Goal: Transaction & Acquisition: Purchase product/service

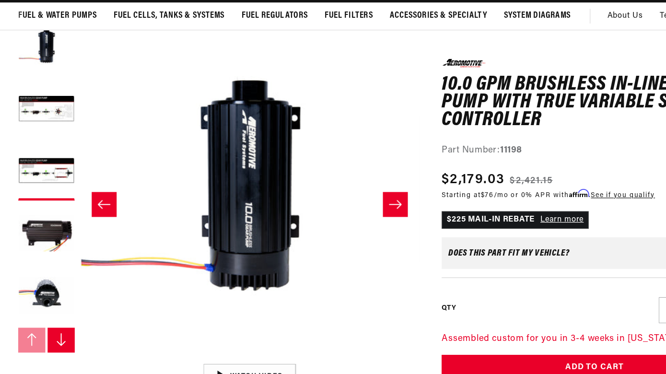
scroll to position [0, 574]
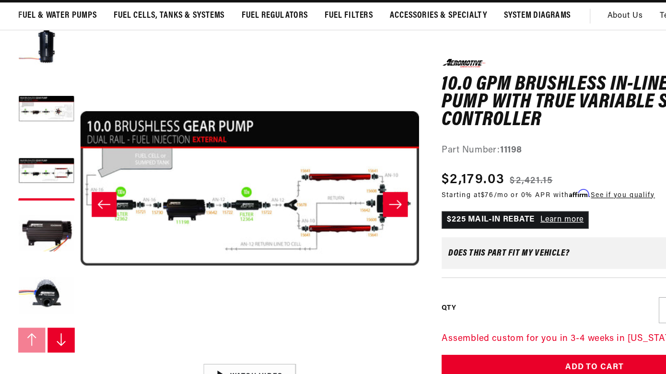
click at [478, 250] on div "Does This part fit My vehicle?" at bounding box center [440, 246] width 103 height 8
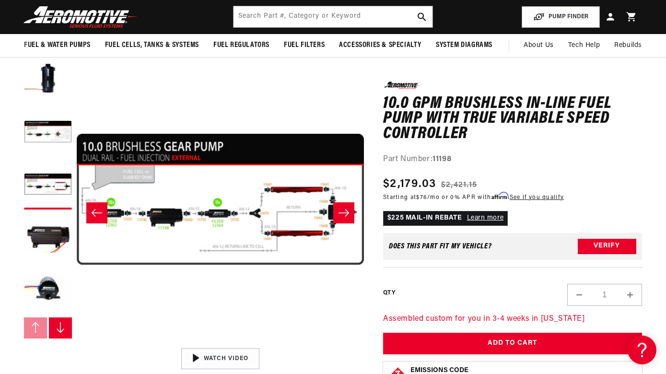
scroll to position [0, 544]
click at [77, 343] on button "Open media 3 in modal" at bounding box center [77, 343] width 0 height 0
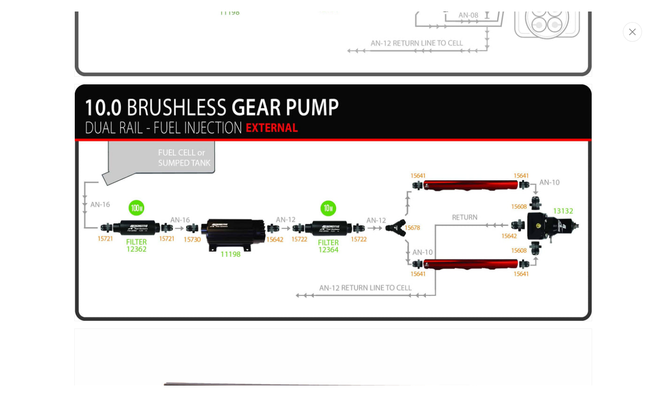
scroll to position [536, 0]
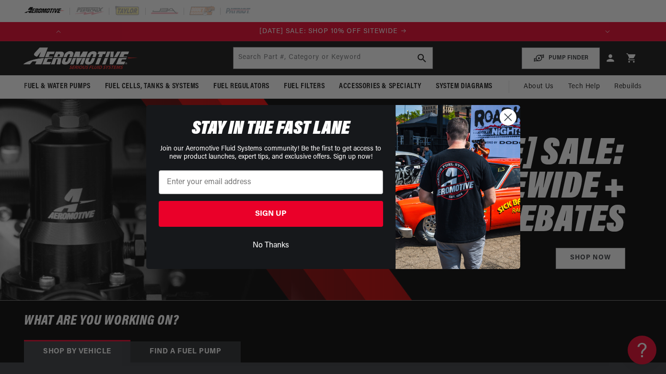
click at [345, 57] on div "Close dialog STAY IN THE FAST LANE Join our Aeromotive Fluid Systems community!…" at bounding box center [333, 187] width 666 height 374
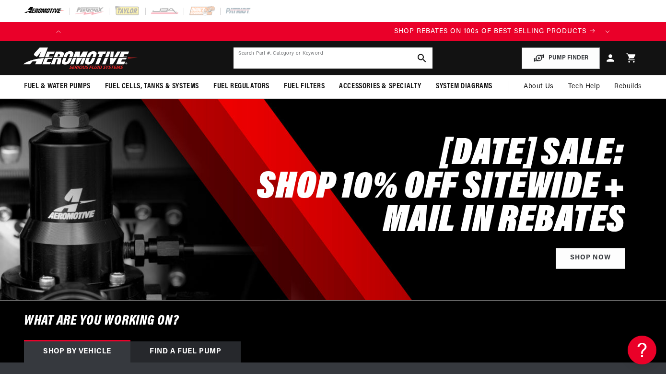
click at [345, 57] on input "text" at bounding box center [333, 57] width 199 height 21
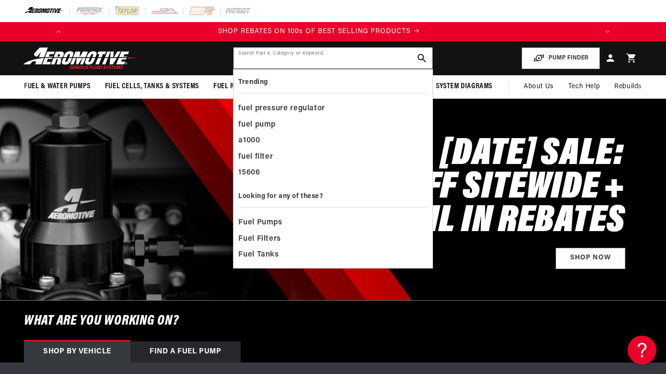
scroll to position [0, 544]
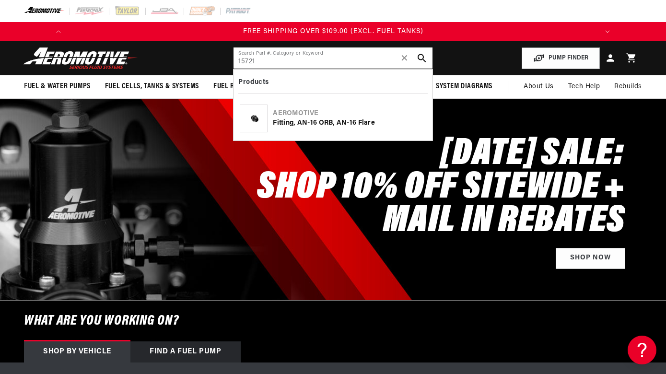
type input "15721"
click at [321, 110] on div "Aeromotive" at bounding box center [349, 114] width 153 height 10
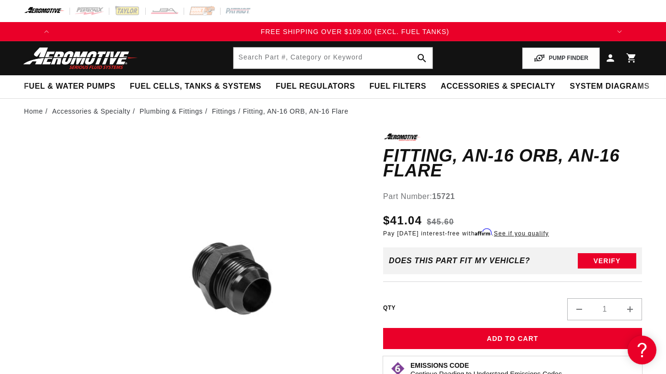
scroll to position [0, 1088]
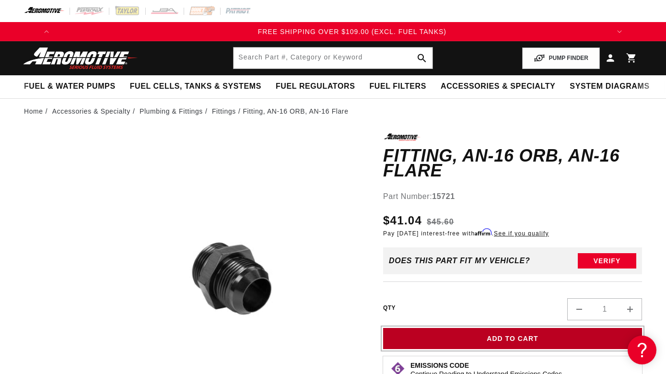
click at [499, 328] on button "Add to Cart" at bounding box center [512, 339] width 259 height 22
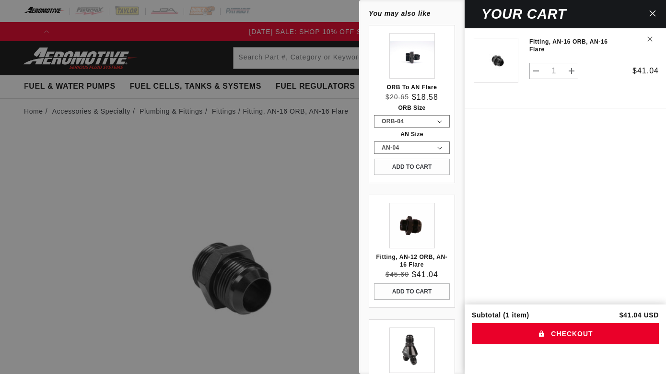
scroll to position [0, 6]
click at [571, 65] on button "Increase quantity for Fitting, AN-16 ORB, AN-16 Flare" at bounding box center [571, 71] width 13 height 16
type input "2"
click at [258, 60] on div at bounding box center [333, 187] width 666 height 374
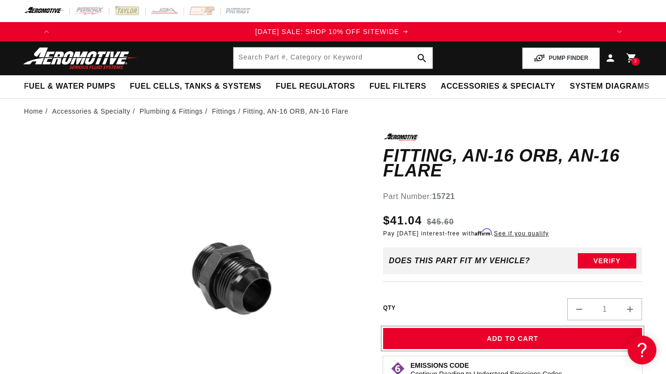
scroll to position [0, 0]
click at [258, 60] on input "text" at bounding box center [333, 57] width 199 height 21
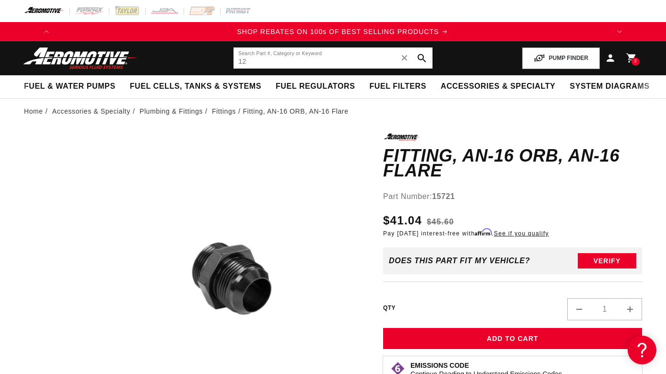
scroll to position [0, 544]
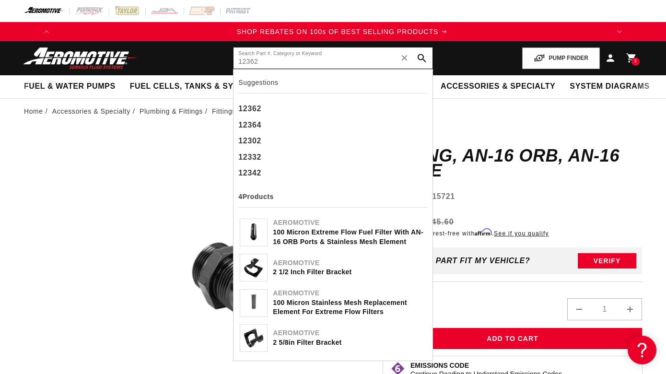
type input "12362"
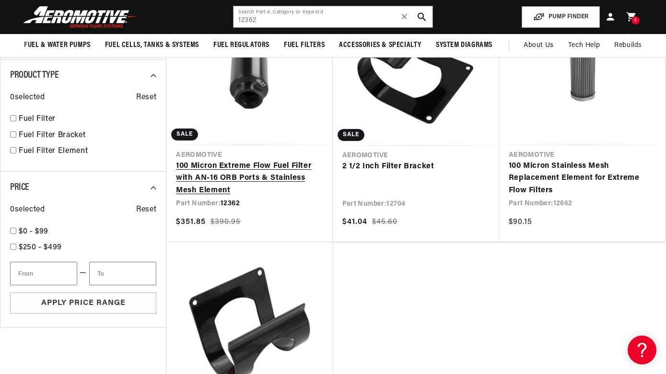
click at [246, 175] on link "100 Micron Extreme Flow Fuel Filter with AN-16 ORB Ports & Stainless Mesh Eleme…" at bounding box center [249, 178] width 147 height 37
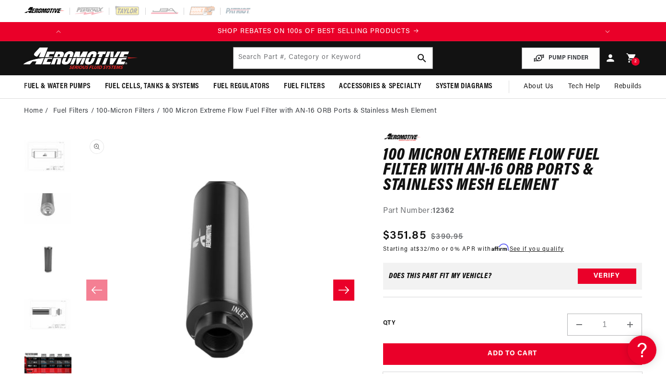
scroll to position [158, 0]
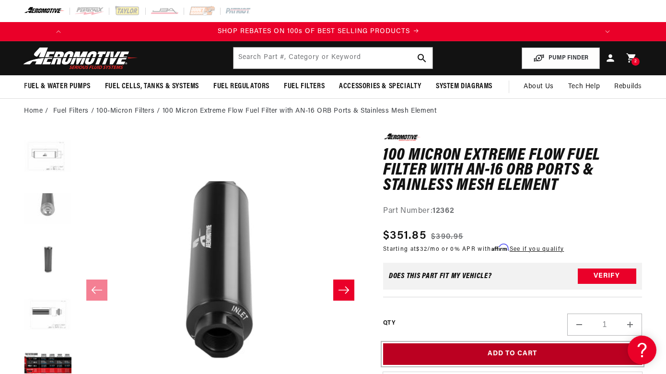
click at [500, 352] on button "Add to Cart" at bounding box center [512, 354] width 259 height 22
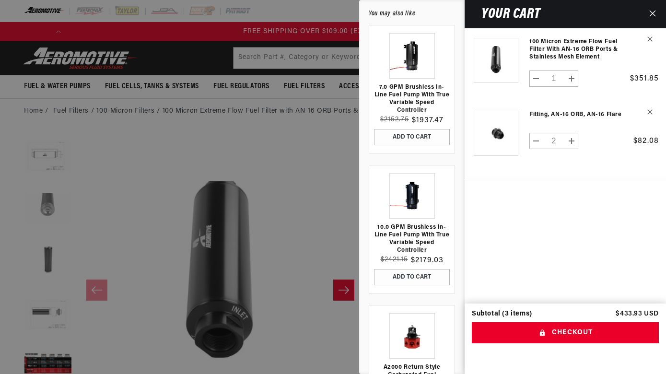
scroll to position [0, 1088]
click at [304, 160] on div at bounding box center [333, 187] width 666 height 374
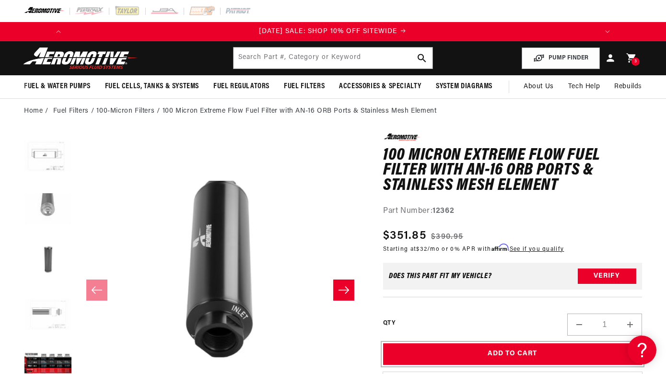
scroll to position [0, 0]
click at [66, 304] on button "Load image 7 in gallery view" at bounding box center [48, 316] width 48 height 48
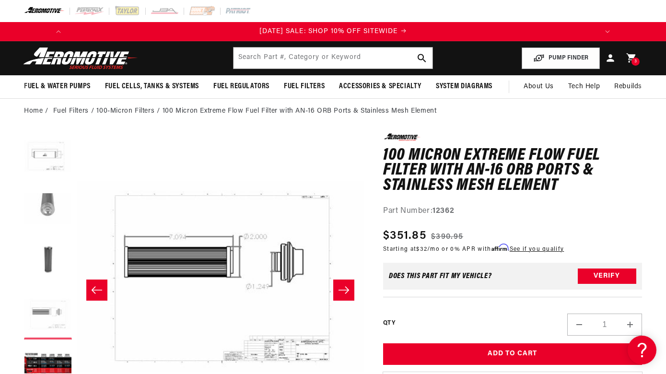
scroll to position [0, 1723]
click at [48, 356] on button "Load image 8 in gallery view" at bounding box center [48, 368] width 48 height 48
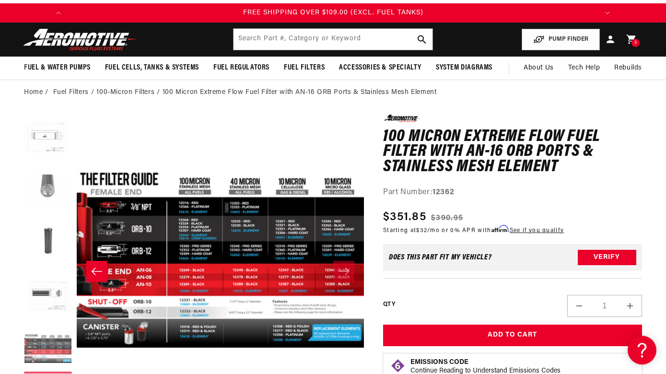
scroll to position [0, 1088]
click at [312, 39] on input "text" at bounding box center [333, 39] width 199 height 21
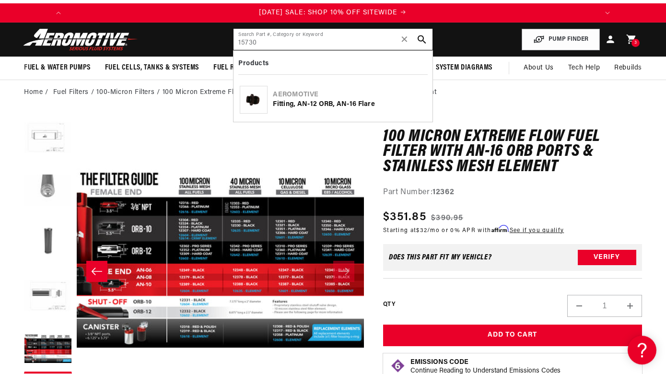
scroll to position [0, 0]
type input "15730"
click at [313, 102] on div "Fitting, AN-12 ORB, AN-16 Flare" at bounding box center [349, 105] width 153 height 10
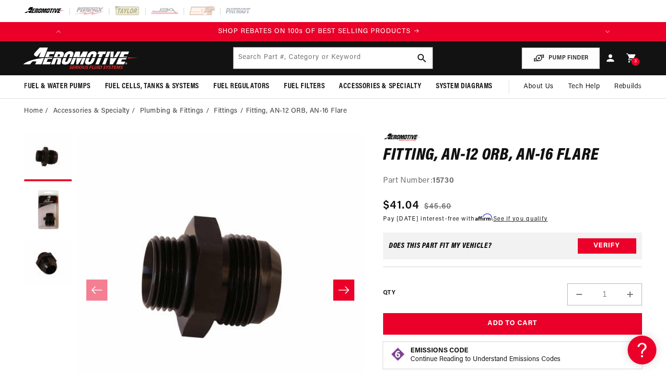
scroll to position [0, 544]
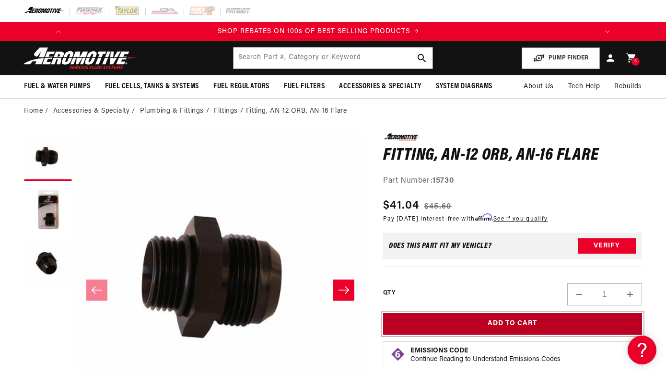
click at [464, 317] on button "Add to Cart" at bounding box center [512, 324] width 259 height 22
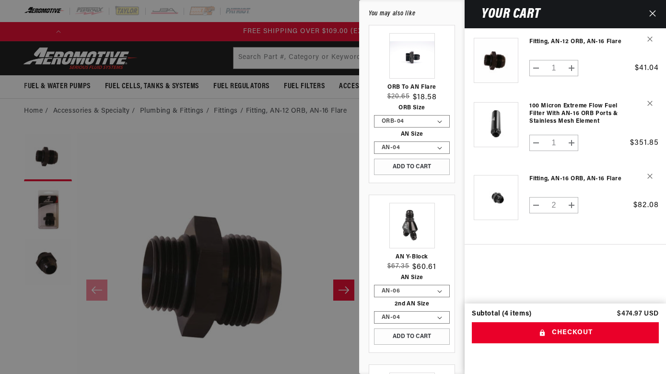
scroll to position [0, 1088]
click at [409, 221] on link "Your cart" at bounding box center [412, 226] width 76 height 46
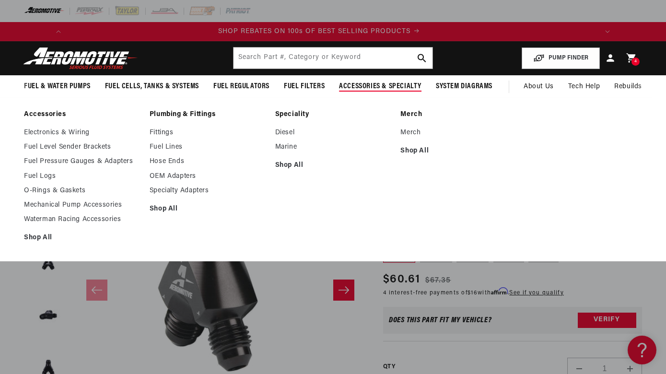
scroll to position [0, 544]
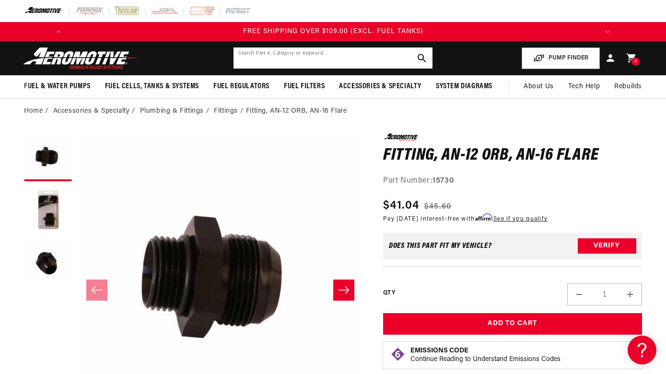
click at [363, 49] on input "text" at bounding box center [333, 57] width 199 height 21
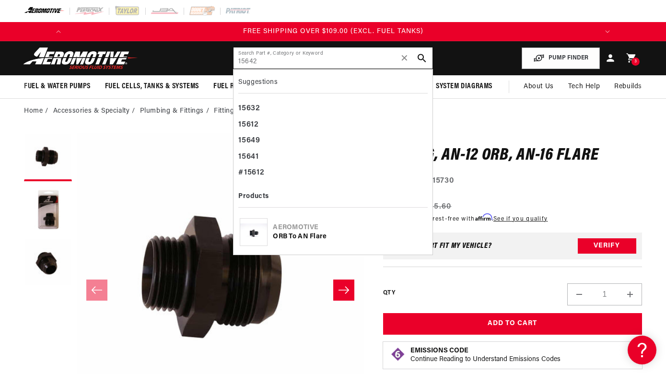
type input "15642"
click at [265, 59] on input "15642" at bounding box center [333, 57] width 199 height 21
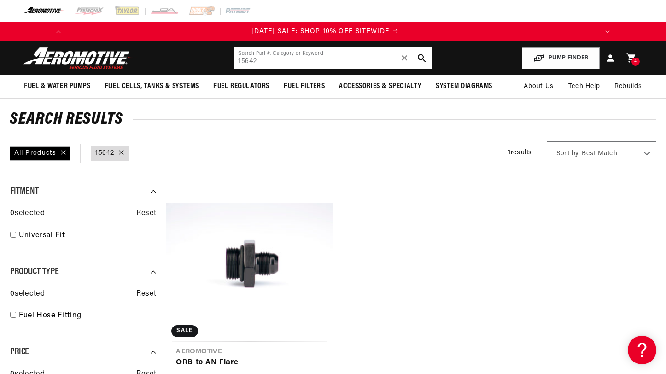
click at [325, 65] on input "15642" at bounding box center [333, 57] width 199 height 21
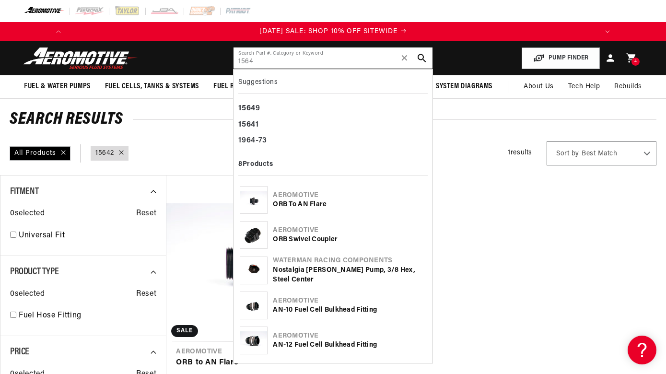
type input "15642"
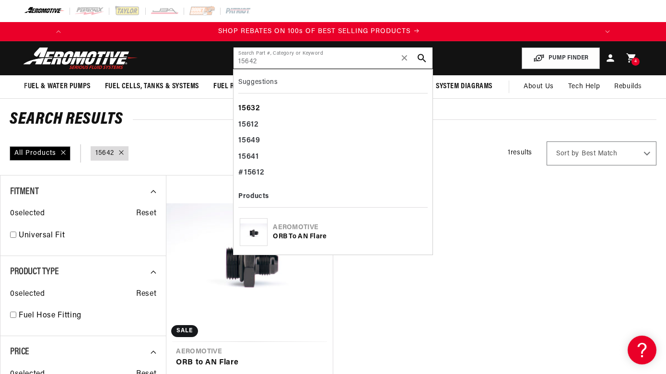
scroll to position [0, 544]
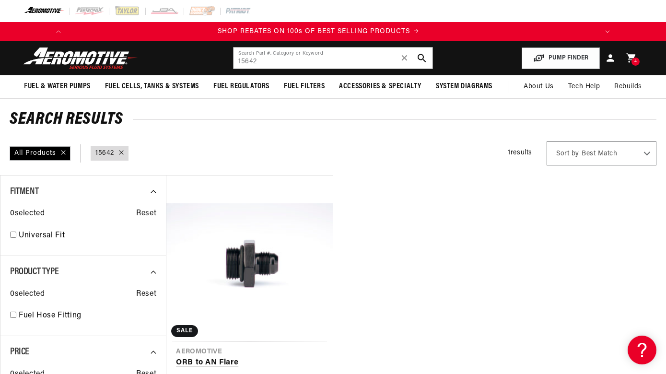
click at [256, 357] on link "ORB to AN Flare" at bounding box center [249, 363] width 147 height 12
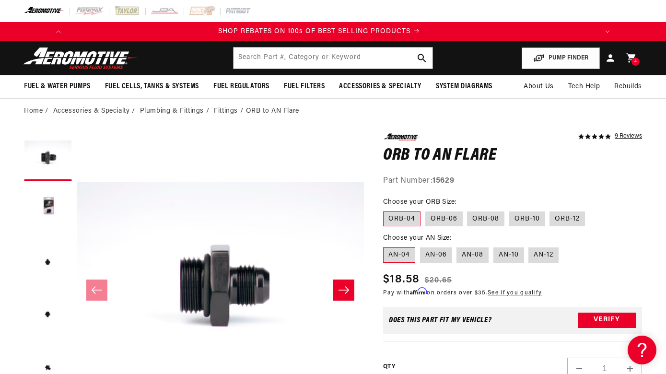
scroll to position [0, 544]
click at [545, 259] on label "AN-12" at bounding box center [543, 254] width 30 height 15
click at [529, 246] on input "AN-12" at bounding box center [529, 246] width 0 height 0
radio input "true"
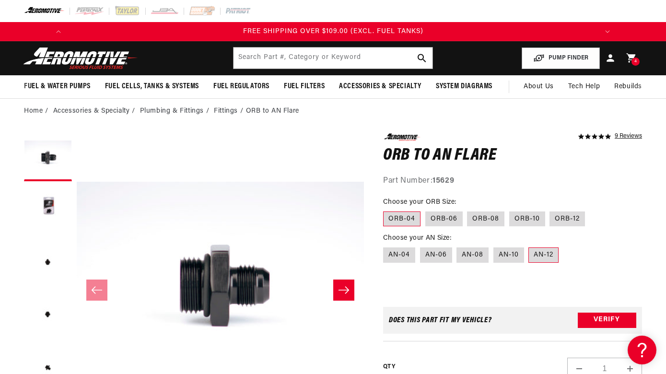
scroll to position [0, 1088]
click at [489, 218] on label "ORB-08" at bounding box center [485, 218] width 37 height 15
click at [468, 210] on input "ORB-08" at bounding box center [468, 210] width 0 height 0
radio input "true"
click at [563, 219] on label "ORB-12" at bounding box center [567, 218] width 35 height 15
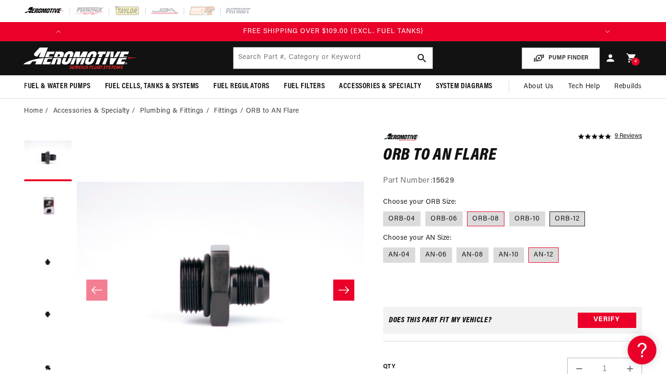
click at [551, 210] on input "ORB-12" at bounding box center [550, 210] width 0 height 0
radio input "true"
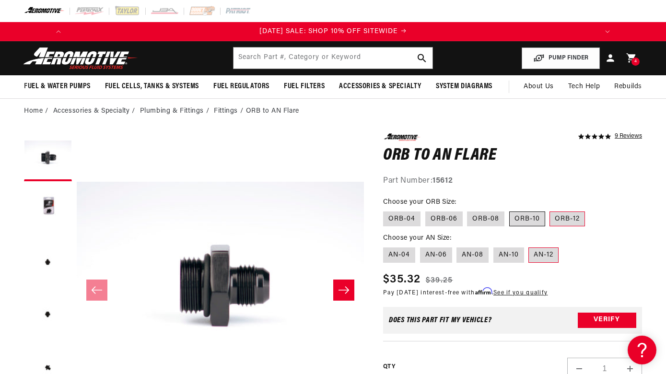
click at [533, 222] on label "ORB-10" at bounding box center [527, 218] width 36 height 15
click at [510, 210] on input "ORB-10" at bounding box center [509, 210] width 0 height 0
radio input "true"
click at [488, 222] on label "ORB-08" at bounding box center [485, 218] width 37 height 15
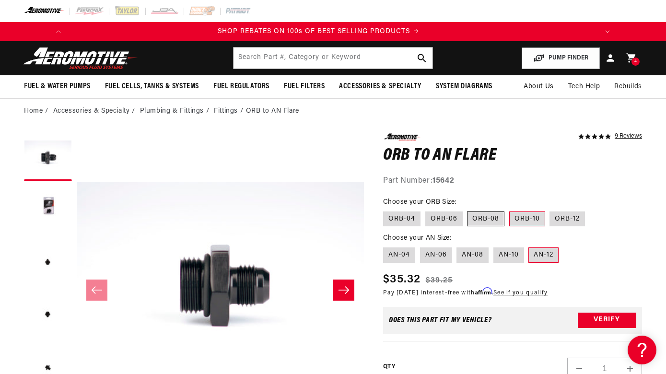
click at [468, 210] on input "ORB-08" at bounding box center [468, 210] width 0 height 0
radio input "true"
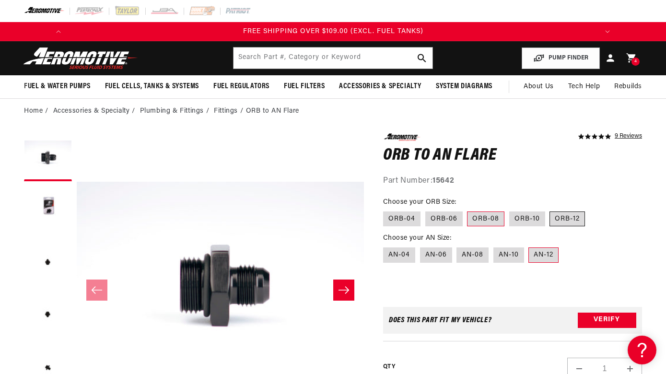
scroll to position [0, 1088]
click at [567, 220] on label "ORB-12" at bounding box center [567, 218] width 35 height 15
click at [551, 210] on input "ORB-12" at bounding box center [550, 210] width 0 height 0
radio input "true"
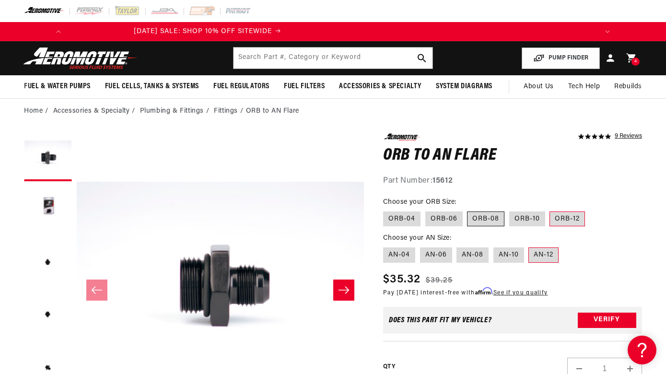
scroll to position [0, 6]
click at [485, 216] on label "ORB-08" at bounding box center [485, 218] width 37 height 15
click at [468, 210] on input "ORB-08" at bounding box center [468, 210] width 0 height 0
radio input "true"
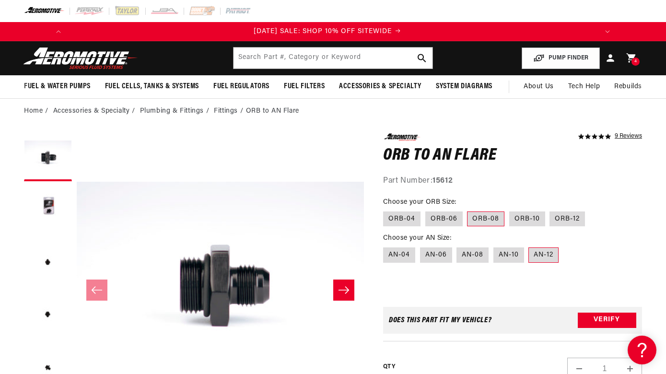
scroll to position [0, 0]
click at [475, 220] on label "ORB-08" at bounding box center [485, 218] width 37 height 15
click at [468, 210] on input "ORB-08" at bounding box center [468, 210] width 0 height 0
click at [542, 256] on label "AN-12" at bounding box center [543, 254] width 30 height 15
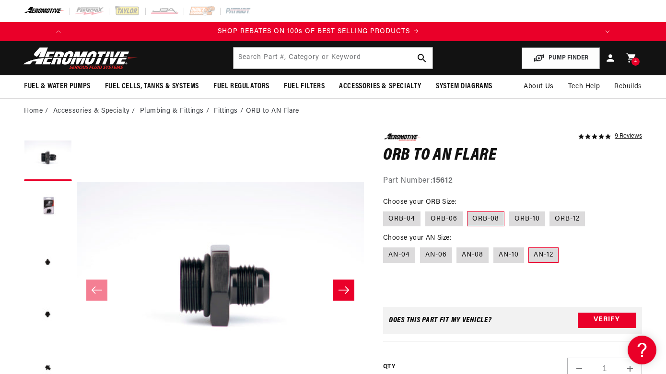
click at [529, 246] on input "AN-12" at bounding box center [529, 246] width 0 height 0
click at [569, 215] on label "ORB-12" at bounding box center [567, 218] width 35 height 15
click at [551, 210] on input "ORB-12" at bounding box center [550, 210] width 0 height 0
radio input "true"
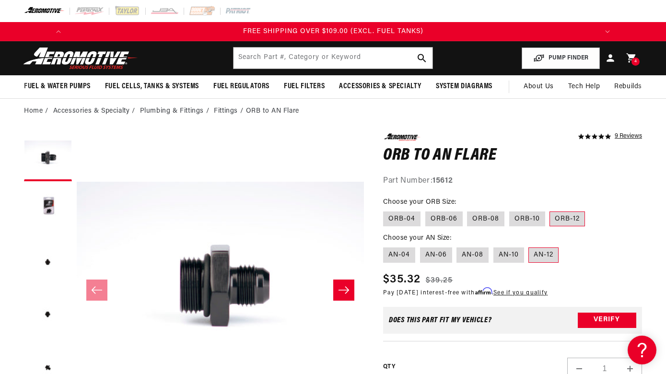
scroll to position [0, 1088]
click at [531, 223] on label "ORB-10" at bounding box center [527, 218] width 36 height 15
click at [510, 210] on input "ORB-10" at bounding box center [509, 210] width 0 height 0
radio input "true"
click at [473, 222] on label "ORB-08" at bounding box center [485, 218] width 37 height 15
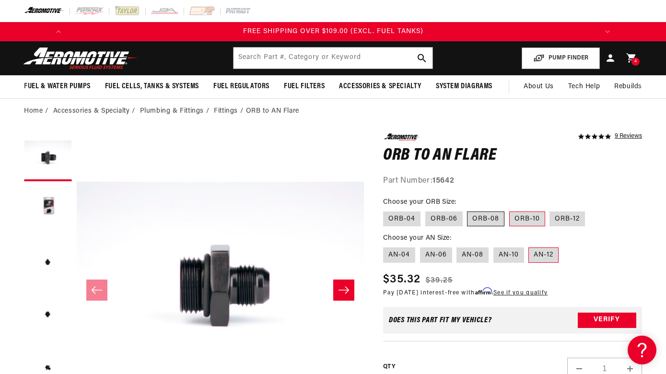
click at [468, 210] on input "ORB-08" at bounding box center [468, 210] width 0 height 0
radio input "true"
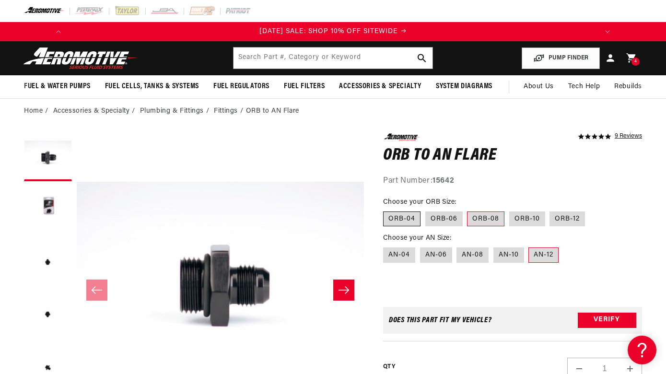
click at [393, 223] on label "ORB-04" at bounding box center [401, 218] width 37 height 15
click at [386, 210] on input "ORB-04" at bounding box center [386, 210] width 0 height 0
radio input "true"
click at [443, 218] on label "ORB-06" at bounding box center [443, 218] width 37 height 15
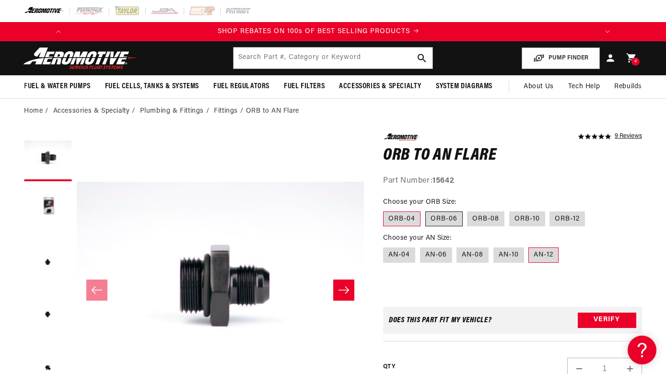
click at [426, 210] on input "ORB-06" at bounding box center [425, 210] width 0 height 0
radio input "true"
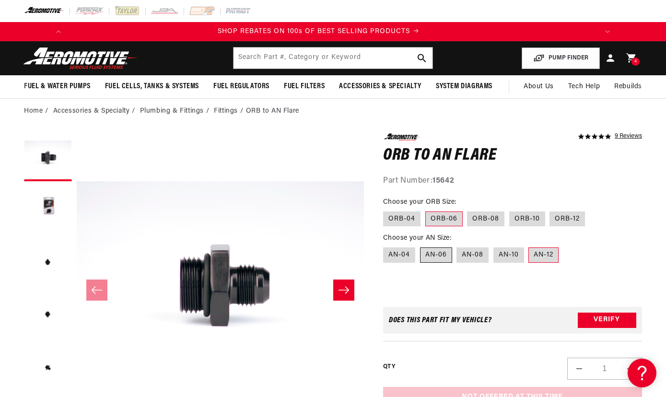
click at [440, 257] on label "AN-06" at bounding box center [436, 254] width 32 height 15
click at [421, 246] on input "AN-06" at bounding box center [420, 246] width 0 height 0
radio input "true"
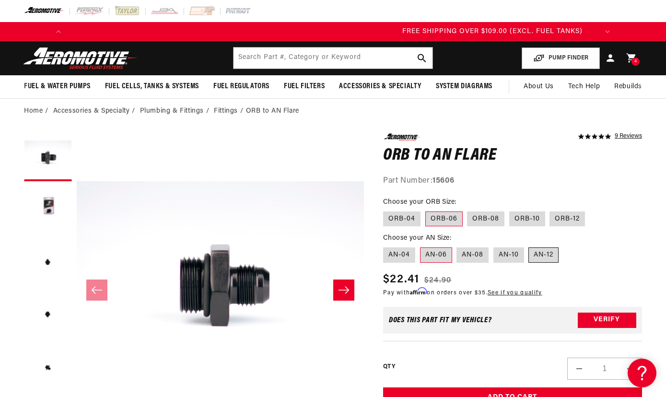
click at [544, 257] on label "AN-12" at bounding box center [543, 254] width 30 height 15
click at [529, 246] on input "AN-12" at bounding box center [529, 246] width 0 height 0
radio input "true"
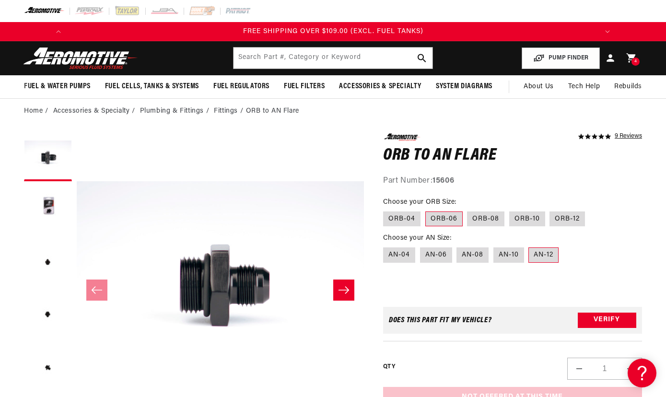
scroll to position [0, 1088]
click at [441, 249] on label "AN-06" at bounding box center [436, 254] width 32 height 15
click at [421, 246] on input "AN-06" at bounding box center [420, 246] width 0 height 0
radio input "true"
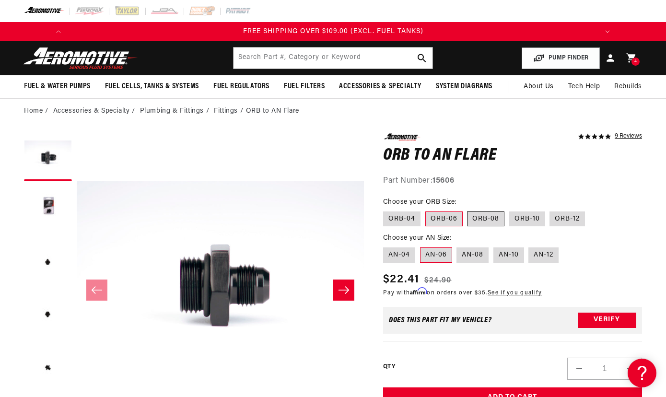
click at [480, 217] on label "ORB-08" at bounding box center [485, 218] width 37 height 15
click at [468, 210] on input "ORB-08" at bounding box center [468, 210] width 0 height 0
radio input "true"
click at [557, 219] on label "ORB-12" at bounding box center [567, 218] width 35 height 15
click at [551, 210] on input "ORB-12" at bounding box center [550, 210] width 0 height 0
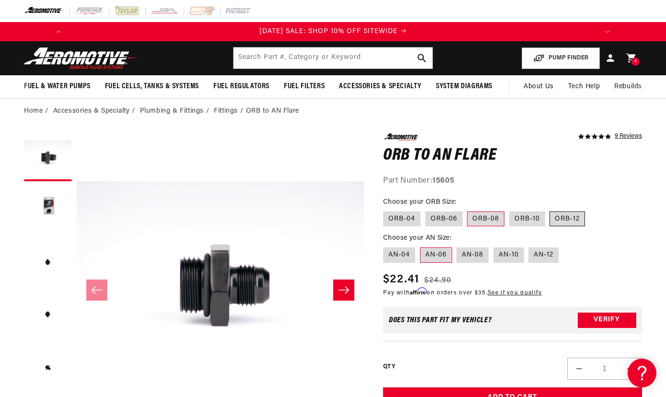
radio input "true"
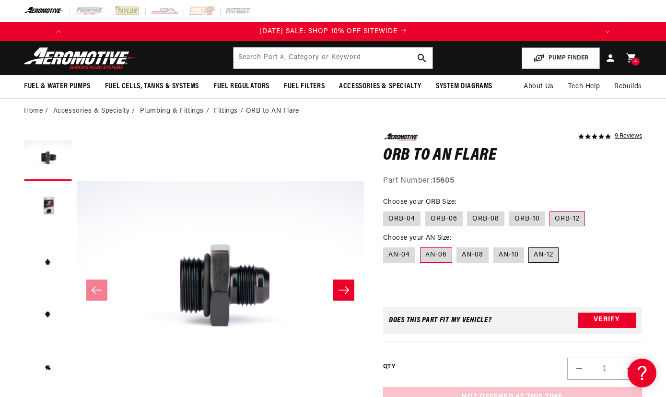
click at [539, 256] on label "AN-12" at bounding box center [543, 254] width 30 height 15
click at [529, 246] on input "AN-12" at bounding box center [529, 246] width 0 height 0
radio input "true"
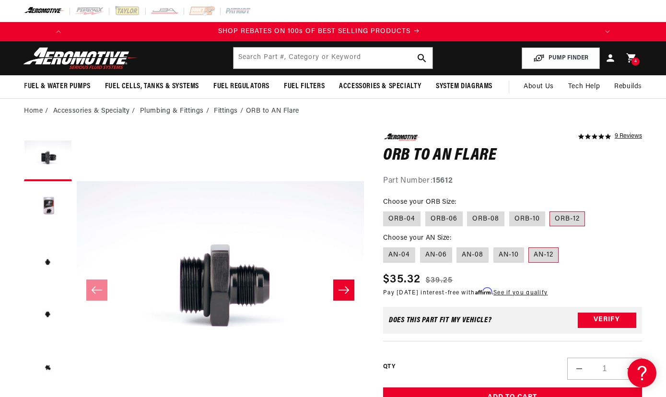
scroll to position [0, 544]
click at [524, 214] on label "ORB-10" at bounding box center [527, 218] width 36 height 15
click at [510, 210] on input "ORB-10" at bounding box center [509, 210] width 0 height 0
radio input "true"
click at [509, 256] on label "AN-10" at bounding box center [508, 254] width 31 height 15
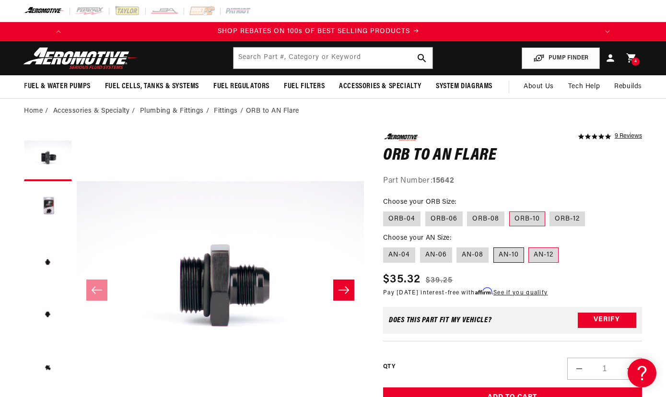
click at [494, 246] on input "AN-10" at bounding box center [493, 246] width 0 height 0
radio input "true"
click at [541, 253] on label "AN-12" at bounding box center [543, 254] width 30 height 15
click at [529, 246] on input "AN-12" at bounding box center [529, 246] width 0 height 0
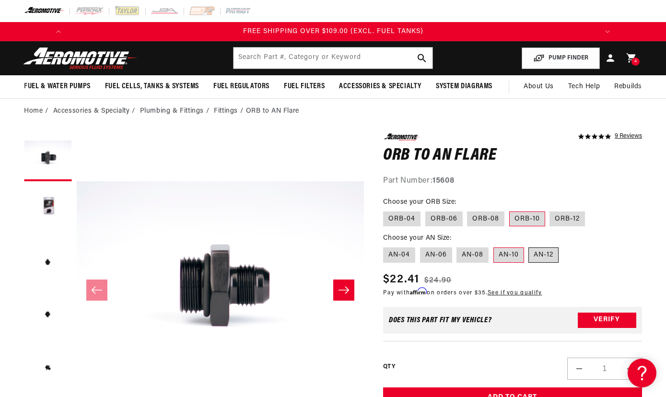
radio input "true"
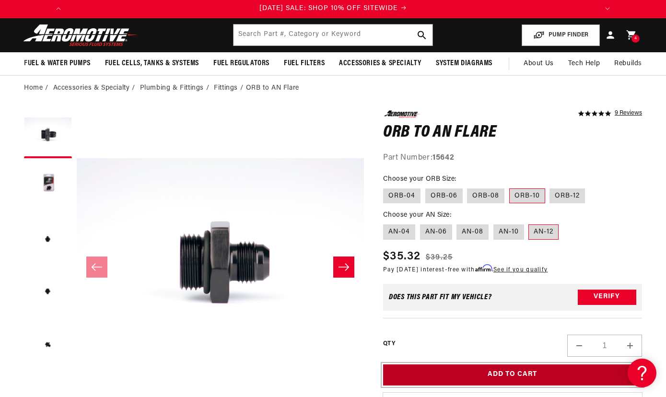
click at [505, 374] on button "Add to Cart" at bounding box center [512, 375] width 259 height 22
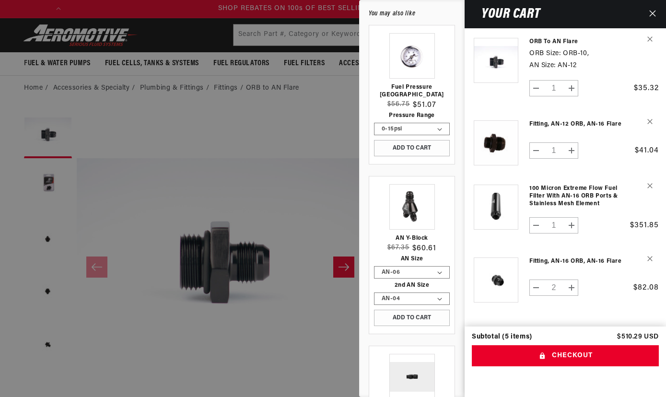
scroll to position [0, 544]
click at [289, 123] on div at bounding box center [333, 198] width 666 height 397
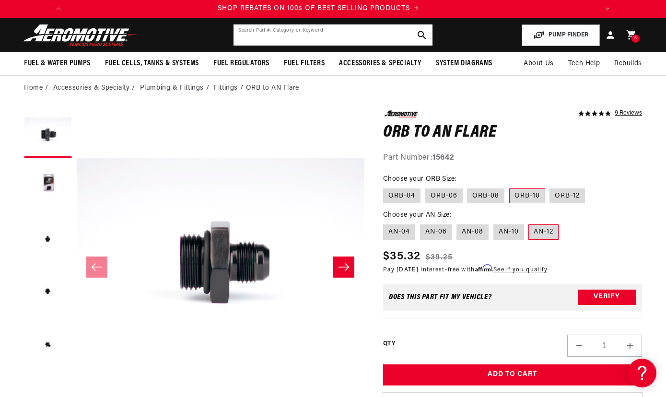
click at [336, 33] on input "text" at bounding box center [333, 34] width 199 height 21
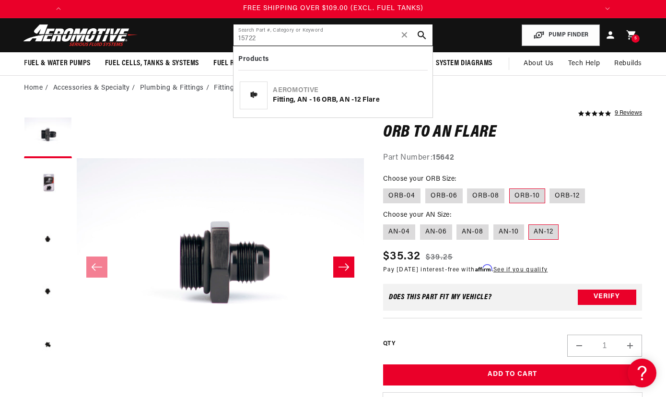
scroll to position [0, 1088]
type input "15722"
click at [289, 102] on div "Fitting, AN - 16 ORB, AN -12 Flare" at bounding box center [349, 100] width 153 height 10
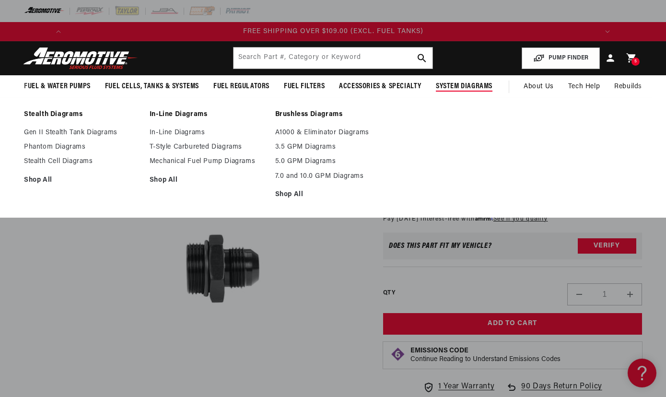
scroll to position [0, 1088]
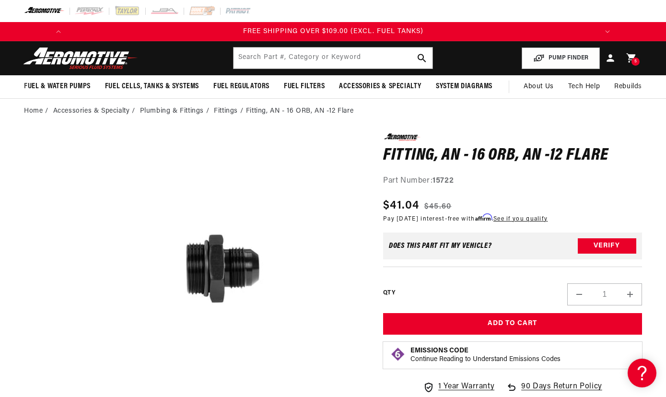
click at [633, 295] on button "Increase quantity for Fitting, AN - 16 ORB, AN -12 Flare" at bounding box center [630, 294] width 23 height 22
type input "2"
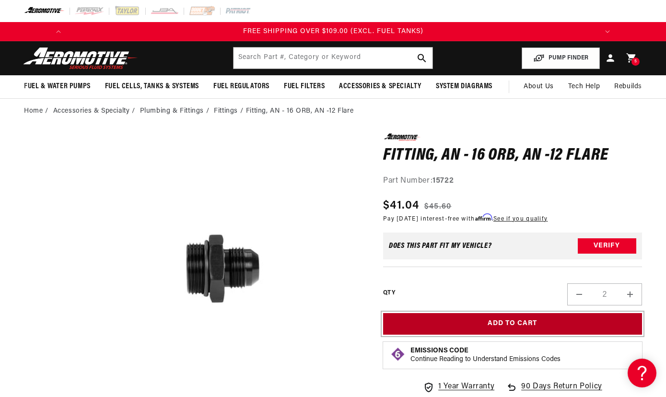
click at [528, 326] on button "Add to Cart" at bounding box center [512, 324] width 259 height 22
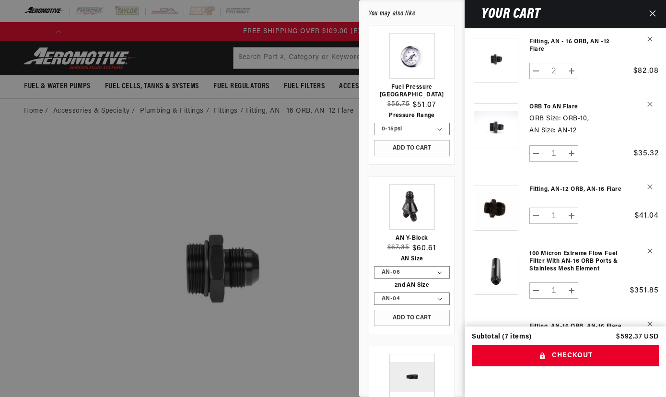
click at [270, 146] on div at bounding box center [333, 198] width 666 height 397
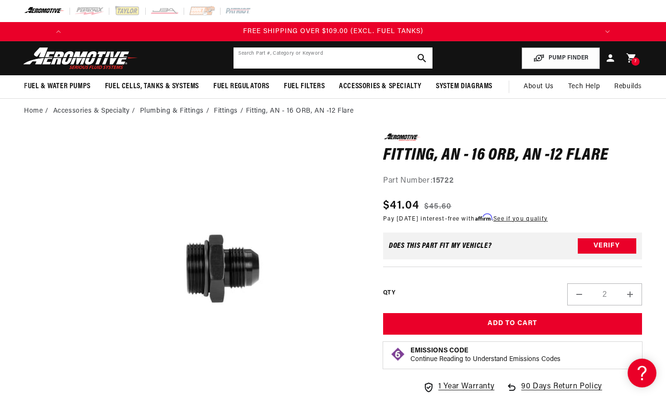
click at [295, 59] on input "text" at bounding box center [333, 57] width 199 height 21
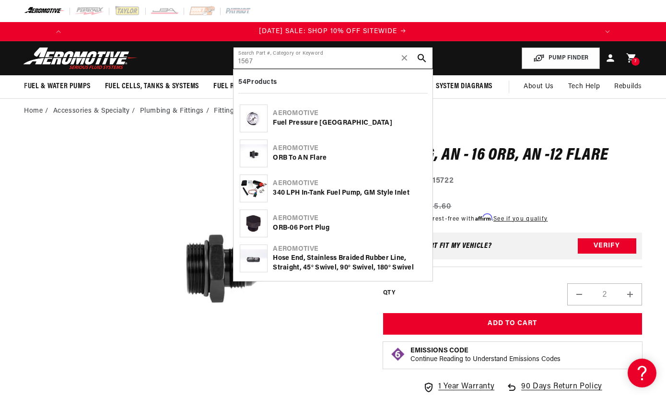
scroll to position [0, 0]
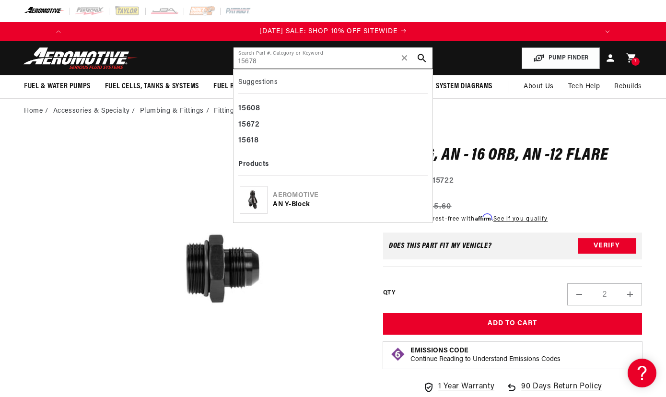
type input "15678"
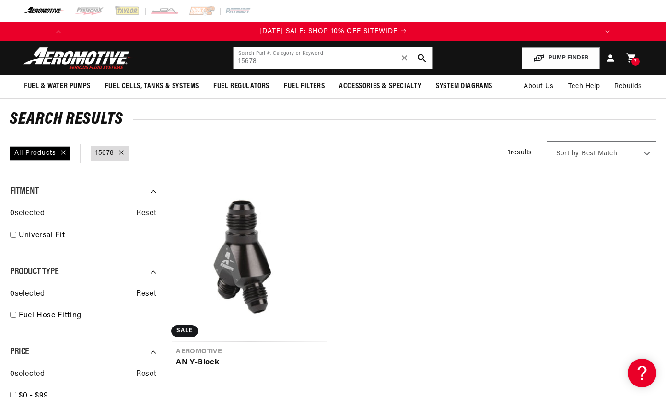
click at [251, 357] on link "AN Y-Block" at bounding box center [249, 363] width 147 height 12
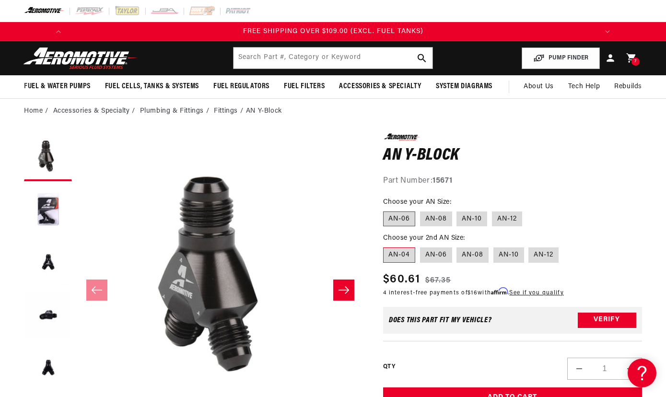
scroll to position [0, 1088]
click at [512, 221] on label "AN-12" at bounding box center [507, 218] width 30 height 15
click at [492, 210] on input "AN-12" at bounding box center [492, 210] width 0 height 0
radio input "true"
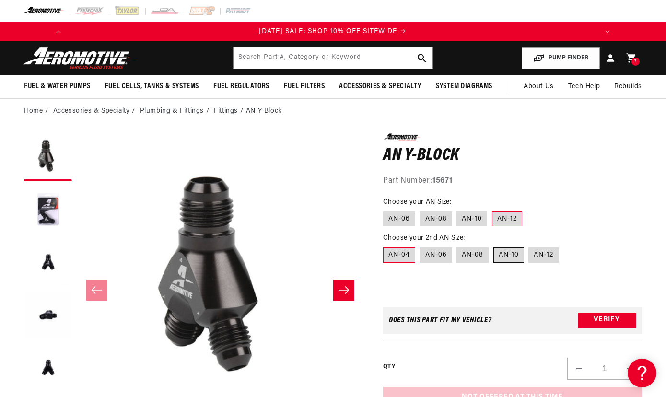
scroll to position [0, 0]
click at [502, 257] on label "AN-10" at bounding box center [508, 254] width 31 height 15
click at [494, 246] on input "AN-10" at bounding box center [493, 246] width 0 height 0
radio input "true"
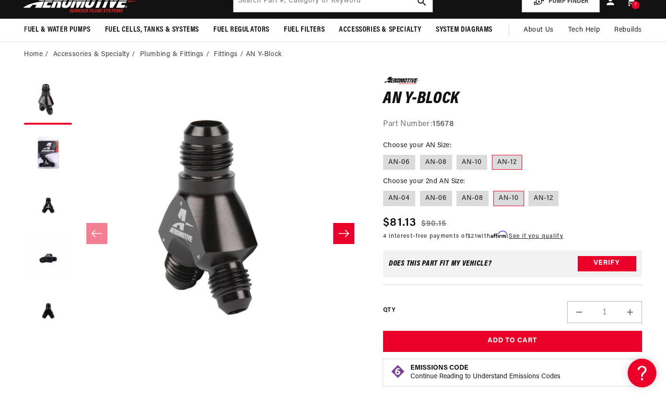
click at [343, 232] on icon "Slide right" at bounding box center [344, 234] width 12 height 10
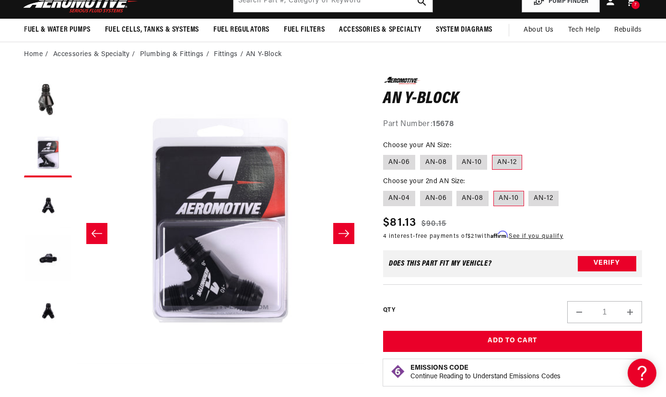
scroll to position [0, 544]
click at [343, 232] on icon "Slide right" at bounding box center [344, 234] width 12 height 10
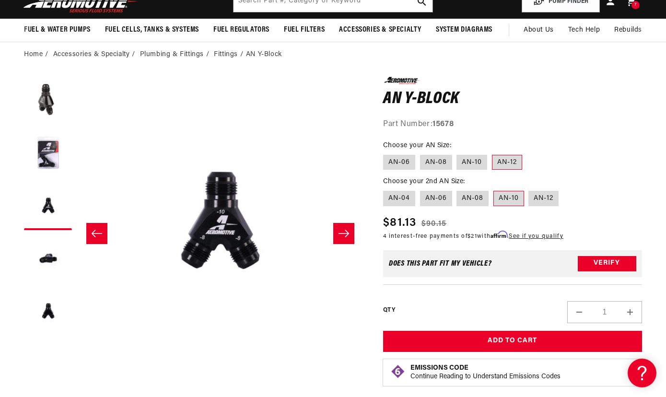
scroll to position [0, 1088]
click at [343, 232] on icon "Slide right" at bounding box center [344, 234] width 12 height 10
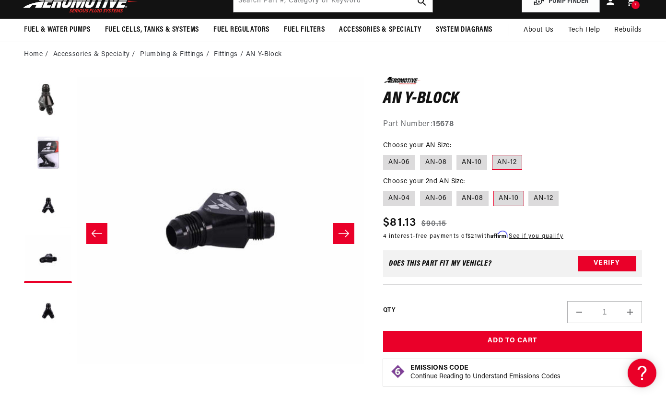
click at [343, 232] on icon "Slide right" at bounding box center [344, 234] width 12 height 10
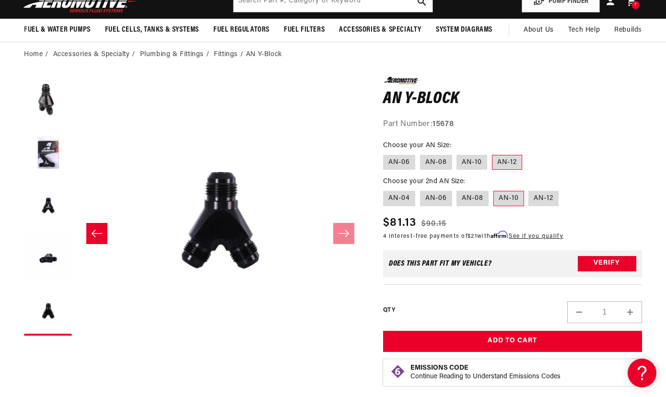
scroll to position [0, 544]
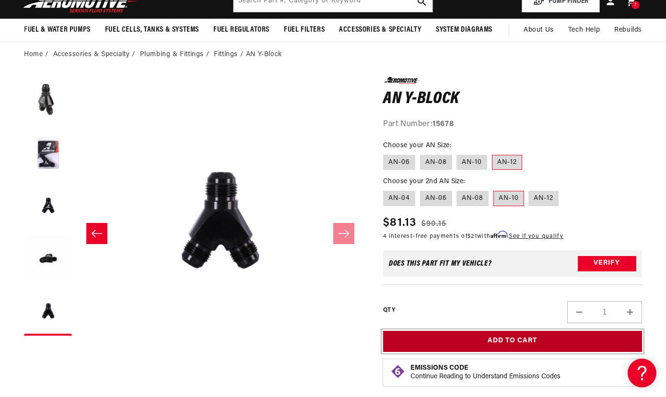
click at [513, 336] on button "Add to Cart" at bounding box center [512, 342] width 259 height 22
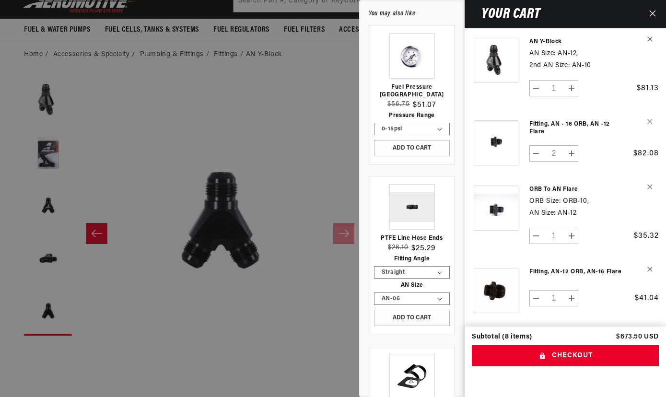
click at [301, 2] on div at bounding box center [333, 198] width 666 height 397
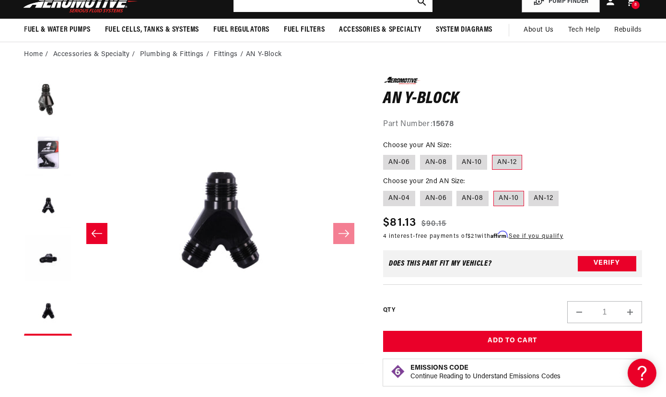
click at [301, 2] on input "text" at bounding box center [333, 1] width 199 height 21
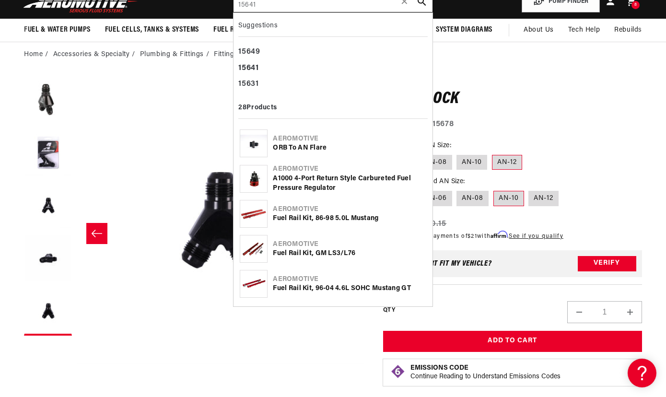
type input "15641"
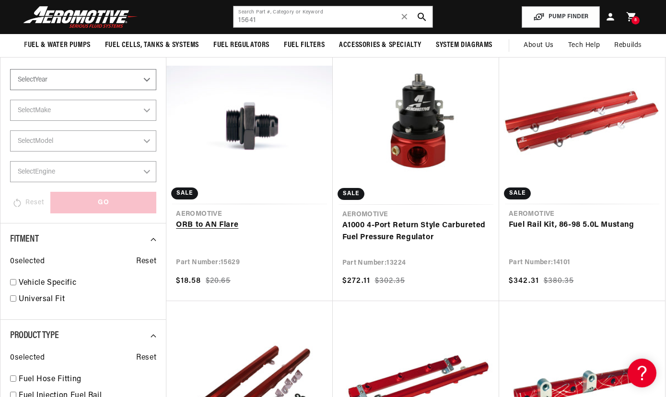
click at [235, 232] on link "ORB to AN Flare" at bounding box center [249, 225] width 147 height 12
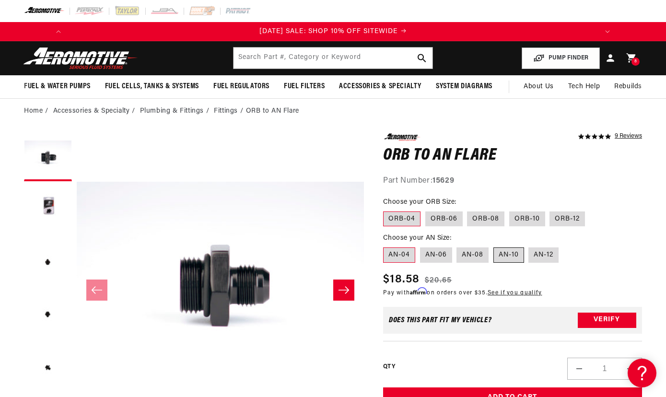
click at [504, 254] on label "AN-10" at bounding box center [508, 254] width 31 height 15
click at [494, 246] on input "AN-10" at bounding box center [493, 246] width 0 height 0
radio input "true"
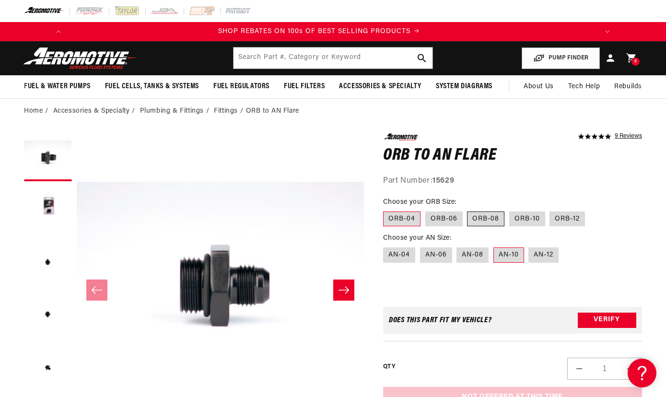
scroll to position [0, 544]
click at [485, 221] on label "ORB-08" at bounding box center [485, 218] width 37 height 15
click at [468, 210] on input "ORB-08" at bounding box center [468, 210] width 0 height 0
radio input "true"
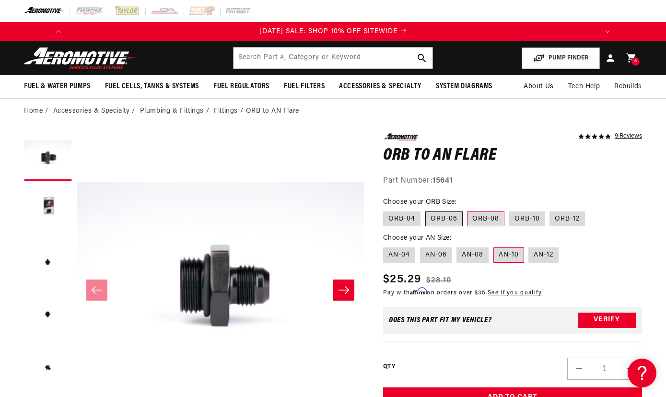
click at [445, 214] on label "ORB-06" at bounding box center [443, 218] width 37 height 15
click at [426, 210] on input "ORB-06" at bounding box center [425, 210] width 0 height 0
radio input "true"
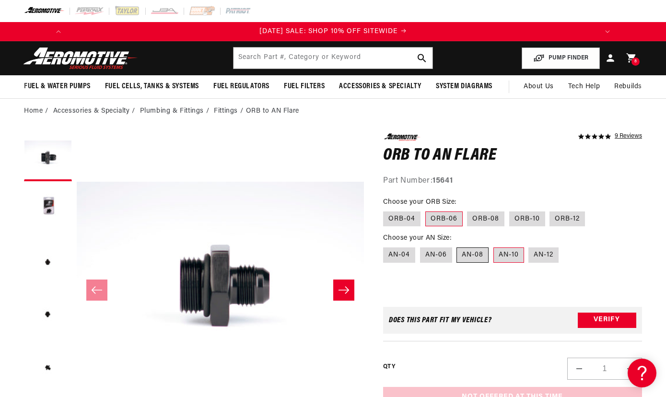
click at [480, 256] on label "AN-08" at bounding box center [473, 254] width 32 height 15
click at [457, 246] on input "AN-08" at bounding box center [457, 246] width 0 height 0
radio input "true"
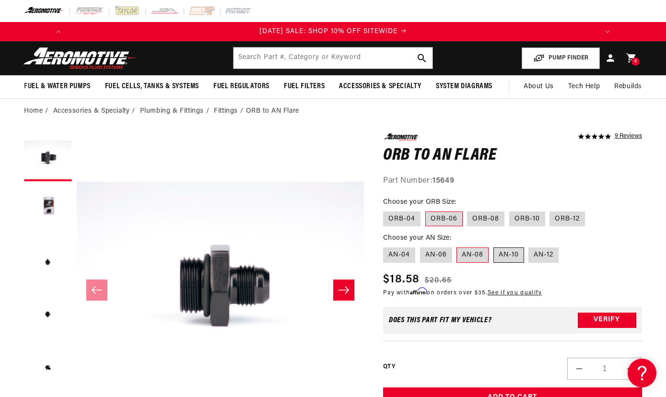
click at [506, 254] on label "AN-10" at bounding box center [508, 254] width 31 height 15
click at [494, 246] on input "AN-10" at bounding box center [493, 246] width 0 height 0
radio input "true"
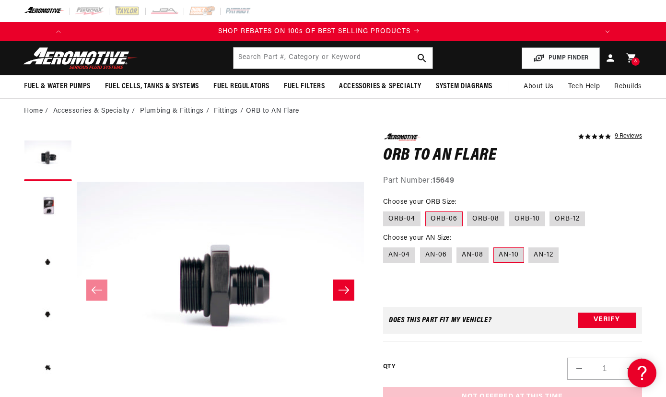
scroll to position [0, 544]
click at [447, 221] on label "ORB-06" at bounding box center [443, 218] width 37 height 15
click at [426, 210] on input "ORB-06" at bounding box center [425, 210] width 0 height 0
click at [506, 251] on label "AN-10" at bounding box center [508, 254] width 31 height 15
click at [494, 246] on input "AN-10" at bounding box center [493, 246] width 0 height 0
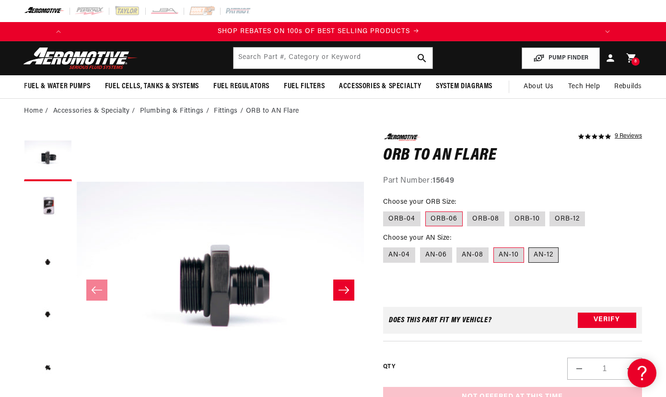
click at [540, 249] on label "AN-12" at bounding box center [543, 254] width 30 height 15
click at [529, 246] on input "AN-12" at bounding box center [529, 246] width 0 height 0
radio input "true"
click at [475, 258] on label "AN-08" at bounding box center [473, 254] width 32 height 15
click at [457, 246] on input "AN-08" at bounding box center [457, 246] width 0 height 0
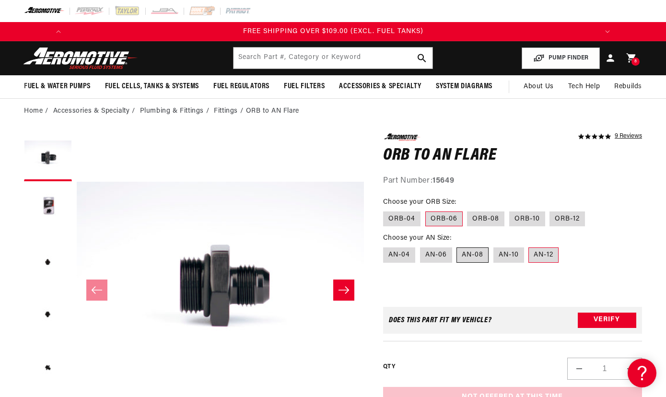
radio input "true"
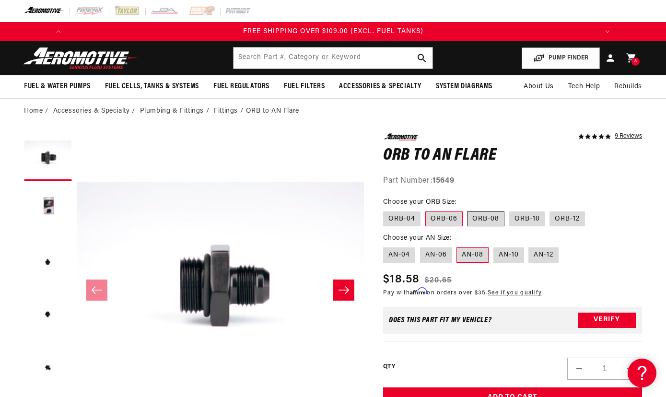
click at [476, 216] on label "ORB-08" at bounding box center [485, 218] width 37 height 15
click at [468, 210] on input "ORB-08" at bounding box center [468, 210] width 0 height 0
radio input "true"
click at [543, 257] on label "AN-12" at bounding box center [543, 254] width 30 height 15
click at [529, 246] on input "AN-12" at bounding box center [529, 246] width 0 height 0
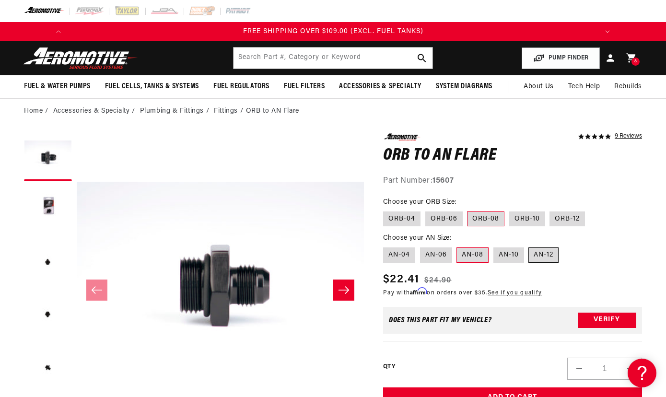
radio input "true"
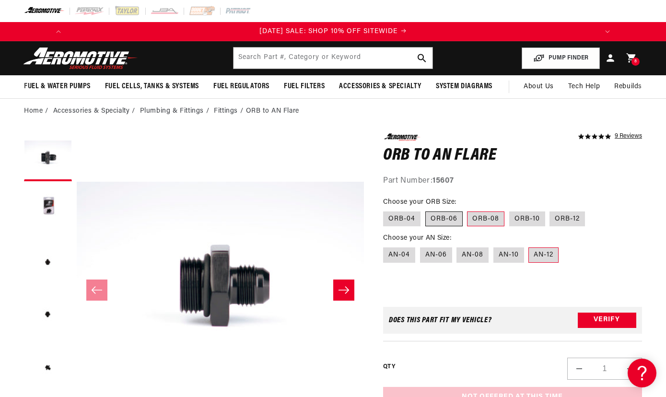
click at [442, 221] on label "ORB-06" at bounding box center [443, 218] width 37 height 15
click at [426, 210] on input "ORB-06" at bounding box center [425, 210] width 0 height 0
radio input "true"
click at [474, 215] on label "ORB-08" at bounding box center [485, 218] width 37 height 15
click at [468, 210] on input "ORB-08" at bounding box center [468, 210] width 0 height 0
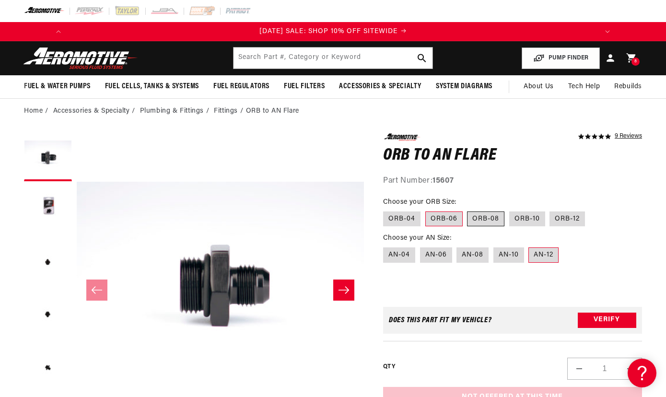
radio input "true"
click at [478, 250] on label "AN-08" at bounding box center [473, 254] width 32 height 15
click at [457, 246] on input "AN-08" at bounding box center [457, 246] width 0 height 0
radio input "true"
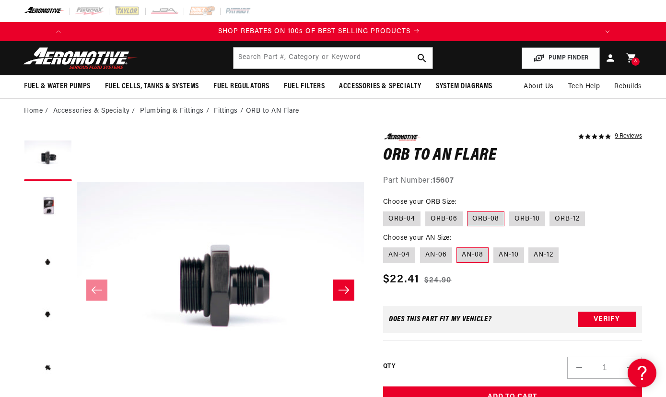
scroll to position [0, 544]
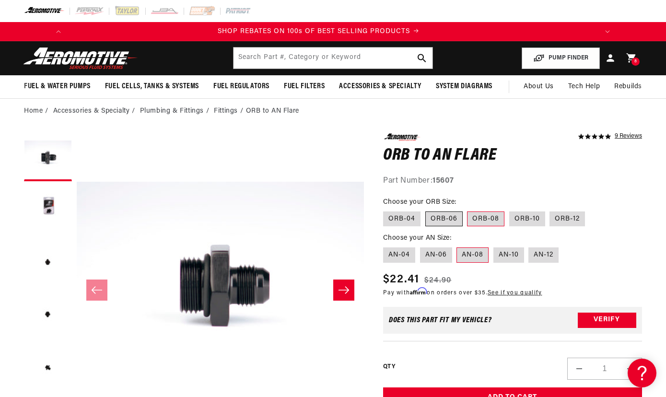
click at [436, 215] on label "ORB-06" at bounding box center [443, 218] width 37 height 15
click at [426, 210] on input "ORB-06" at bounding box center [425, 210] width 0 height 0
radio input "true"
click at [540, 254] on label "AN-12" at bounding box center [543, 254] width 30 height 15
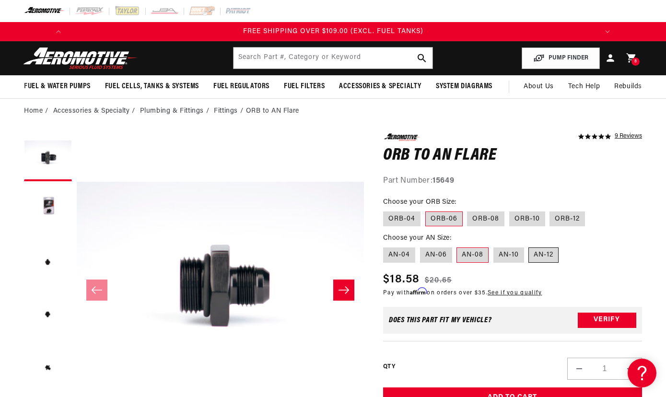
click at [529, 246] on input "AN-12" at bounding box center [529, 246] width 0 height 0
radio input "true"
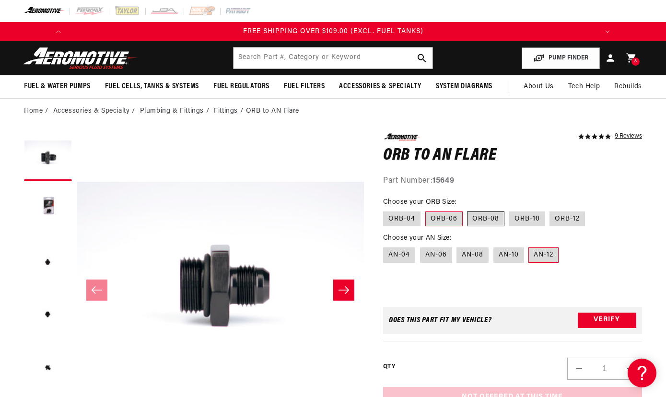
click at [486, 223] on label "ORB-08" at bounding box center [485, 218] width 37 height 15
click at [468, 210] on input "ORB-08" at bounding box center [468, 210] width 0 height 0
radio input "true"
click at [536, 254] on label "AN-12" at bounding box center [543, 254] width 30 height 15
click at [529, 246] on input "AN-12" at bounding box center [529, 246] width 0 height 0
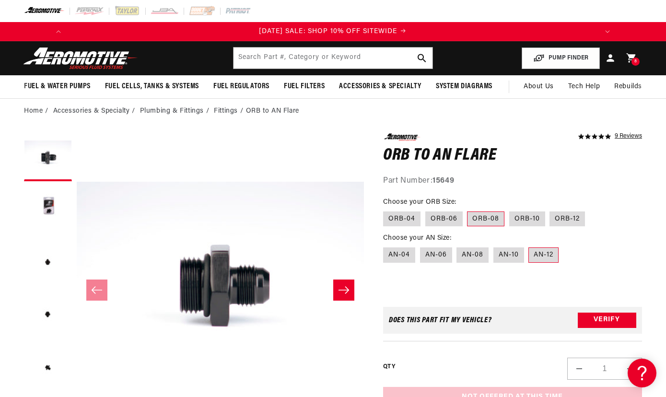
scroll to position [0, 0]
click at [408, 255] on label "AN-04" at bounding box center [399, 254] width 32 height 15
click at [386, 246] on input "AN-04" at bounding box center [386, 246] width 0 height 0
radio input "true"
click at [395, 219] on label "ORB-04" at bounding box center [401, 218] width 37 height 15
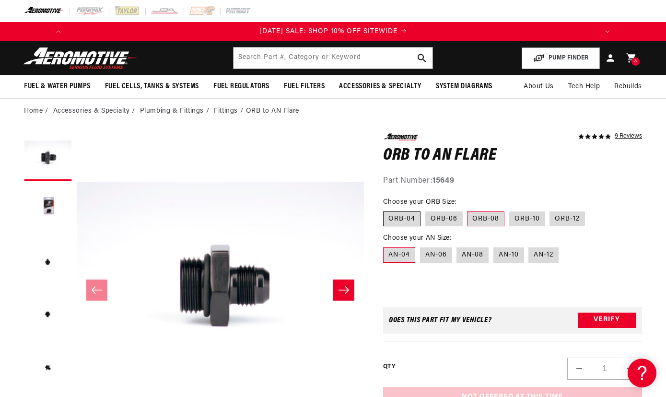
click at [386, 210] on input "ORB-04" at bounding box center [386, 210] width 0 height 0
radio input "true"
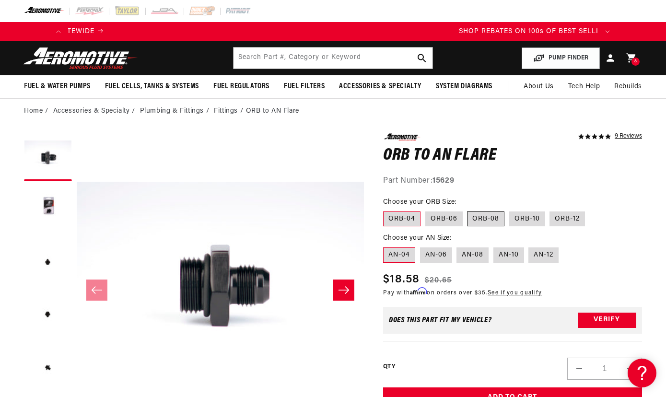
click at [479, 215] on label "ORB-08" at bounding box center [485, 218] width 37 height 15
click at [468, 210] on input "ORB-08" at bounding box center [468, 210] width 0 height 0
radio input "true"
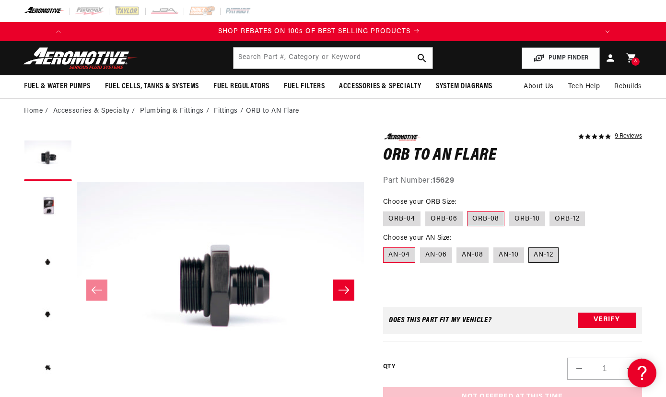
scroll to position [0, 544]
click at [541, 251] on label "AN-12" at bounding box center [543, 254] width 30 height 15
click at [529, 246] on input "AN-12" at bounding box center [529, 246] width 0 height 0
radio input "true"
click at [402, 255] on label "AN-04" at bounding box center [399, 254] width 32 height 15
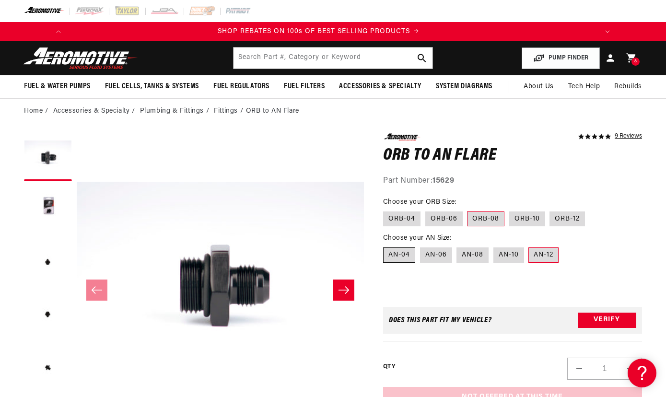
click at [386, 246] on input "AN-04" at bounding box center [386, 246] width 0 height 0
radio input "true"
click at [563, 217] on label "ORB-12" at bounding box center [567, 218] width 35 height 15
click at [551, 210] on input "ORB-12" at bounding box center [550, 210] width 0 height 0
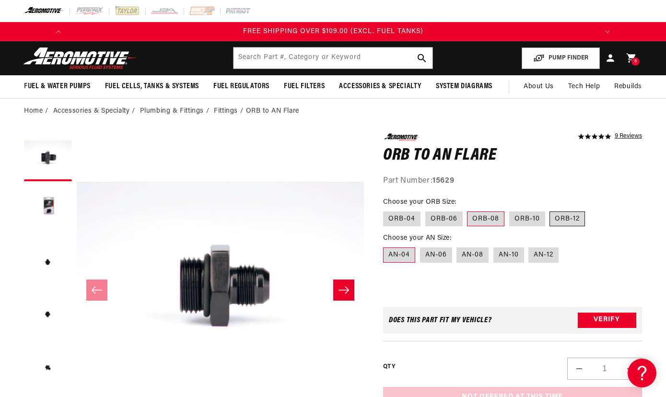
radio input "true"
click at [444, 259] on label "AN-06" at bounding box center [436, 254] width 32 height 15
click at [421, 246] on input "AN-06" at bounding box center [420, 246] width 0 height 0
radio input "true"
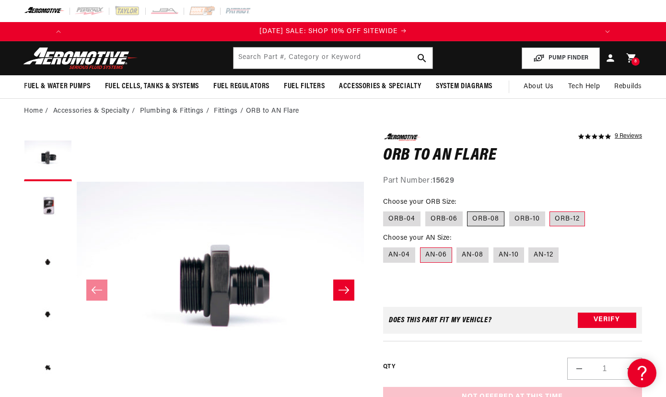
click at [477, 223] on label "ORB-08" at bounding box center [485, 218] width 37 height 15
click at [468, 210] on input "ORB-08" at bounding box center [468, 210] width 0 height 0
radio input "true"
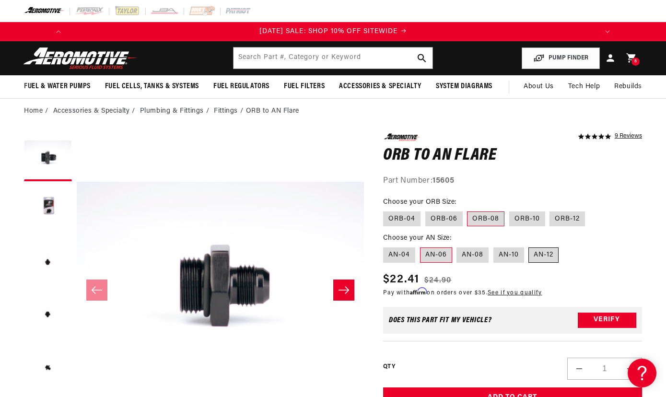
click at [548, 255] on label "AN-12" at bounding box center [543, 254] width 30 height 15
click at [529, 246] on input "AN-12" at bounding box center [529, 246] width 0 height 0
radio input "true"
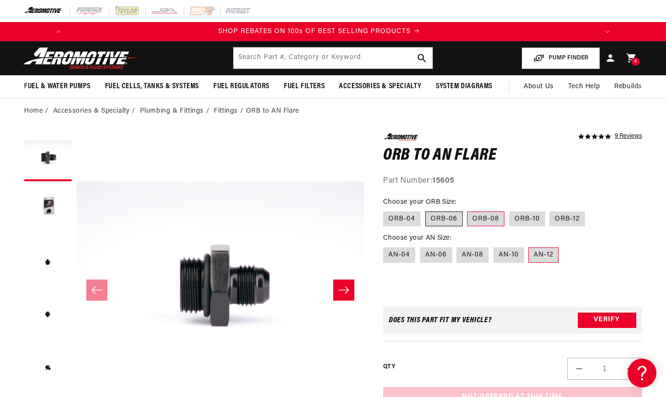
click at [430, 222] on label "ORB-06" at bounding box center [443, 218] width 37 height 15
click at [426, 210] on input "ORB-06" at bounding box center [425, 210] width 0 height 0
radio input "true"
click at [471, 213] on label "ORB-08" at bounding box center [485, 218] width 37 height 15
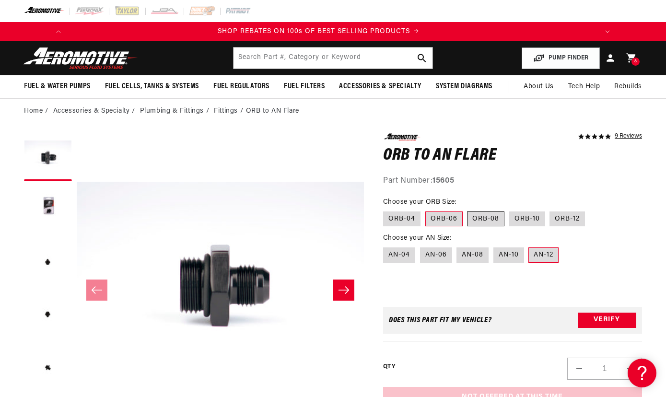
click at [468, 210] on input "ORB-08" at bounding box center [468, 210] width 0 height 0
radio input "true"
click at [547, 254] on label "AN-12" at bounding box center [543, 254] width 30 height 15
click at [529, 246] on input "AN-12" at bounding box center [529, 246] width 0 height 0
click at [516, 256] on label "AN-10" at bounding box center [508, 254] width 31 height 15
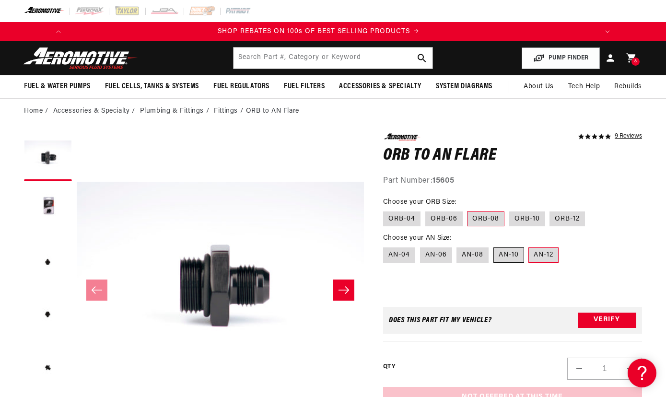
click at [494, 246] on input "AN-10" at bounding box center [493, 246] width 0 height 0
radio input "true"
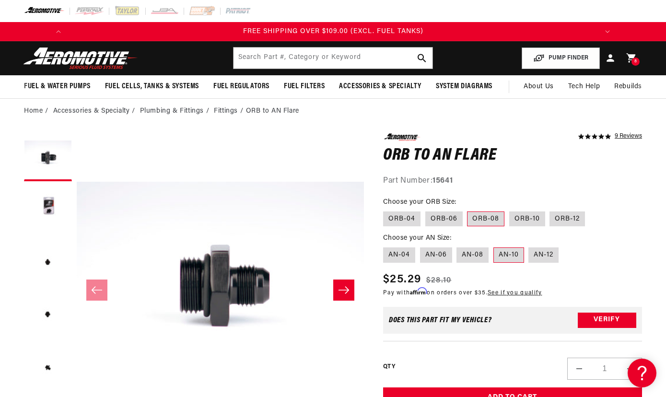
scroll to position [0, 1088]
click at [551, 255] on label "AN-12" at bounding box center [543, 254] width 30 height 15
click at [529, 246] on input "AN-12" at bounding box center [529, 246] width 0 height 0
radio input "true"
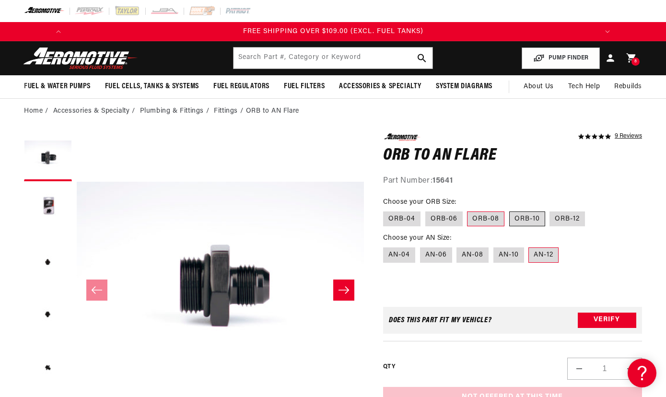
click at [520, 222] on label "ORB-10" at bounding box center [527, 218] width 36 height 15
click at [510, 210] on input "ORB-10" at bounding box center [509, 210] width 0 height 0
radio input "true"
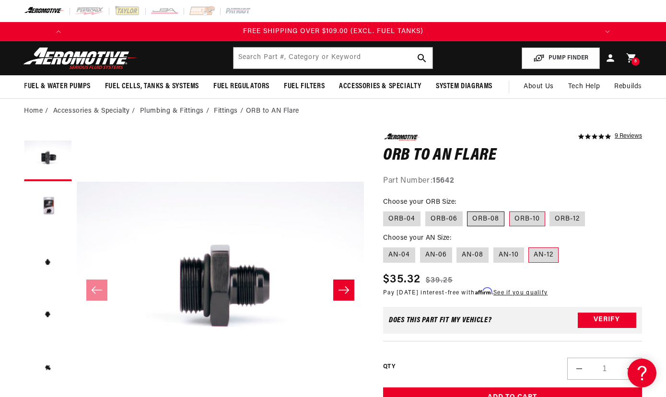
click at [487, 217] on label "ORB-08" at bounding box center [485, 218] width 37 height 15
click at [468, 210] on input "ORB-08" at bounding box center [468, 210] width 0 height 0
radio input "true"
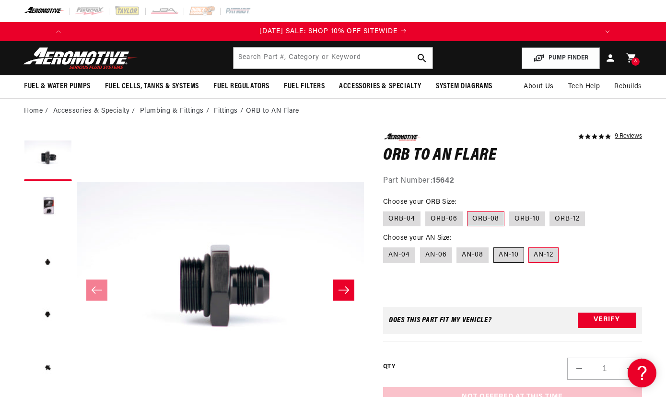
click at [520, 254] on label "AN-10" at bounding box center [508, 254] width 31 height 15
click at [494, 246] on input "AN-10" at bounding box center [493, 246] width 0 height 0
radio input "true"
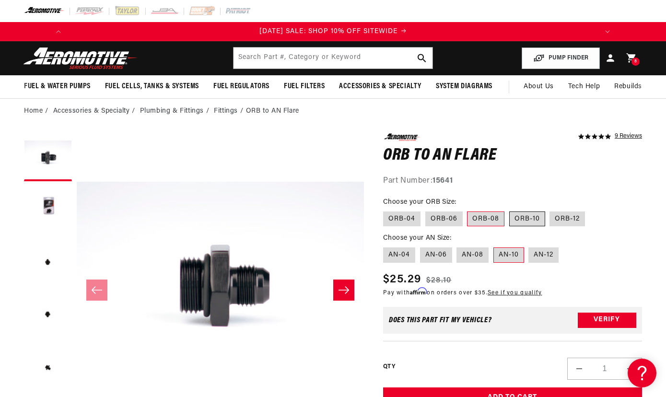
click at [527, 219] on label "ORB-10" at bounding box center [527, 218] width 36 height 15
click at [510, 210] on input "ORB-10" at bounding box center [509, 210] width 0 height 0
radio input "true"
click at [469, 253] on label "AN-08" at bounding box center [473, 254] width 32 height 15
click at [457, 246] on input "AN-08" at bounding box center [457, 246] width 0 height 0
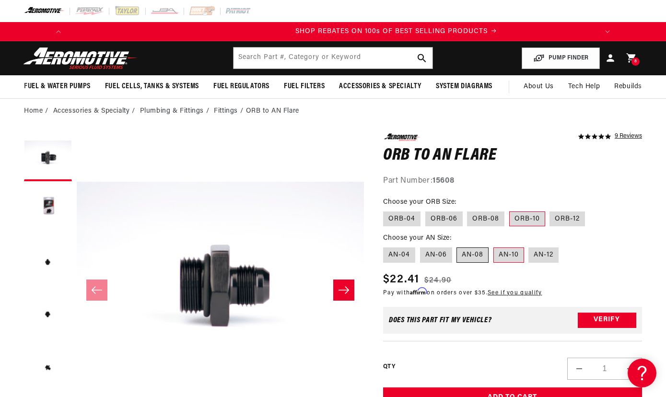
radio input "true"
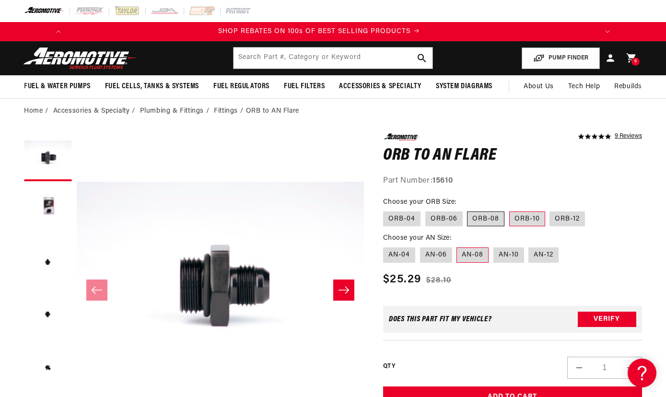
scroll to position [0, 544]
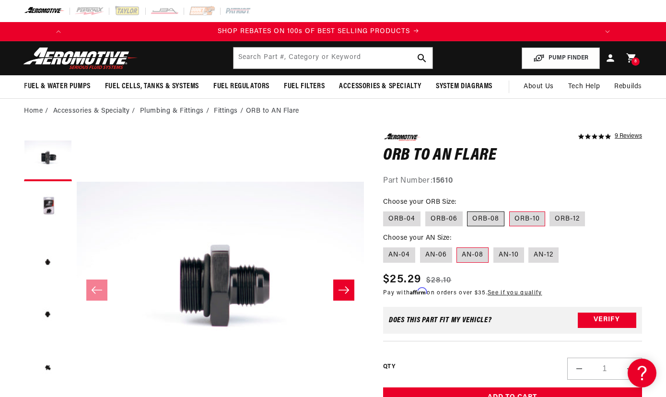
click at [484, 213] on label "ORB-08" at bounding box center [485, 218] width 37 height 15
click at [468, 210] on input "ORB-08" at bounding box center [468, 210] width 0 height 0
radio input "true"
click at [505, 251] on label "AN-10" at bounding box center [508, 254] width 31 height 15
click at [494, 246] on input "AN-10" at bounding box center [493, 246] width 0 height 0
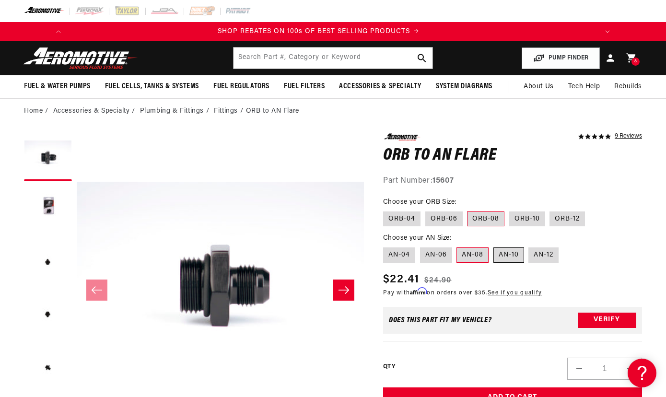
radio input "true"
click at [402, 254] on label "AN-04" at bounding box center [399, 254] width 32 height 15
click at [386, 246] on input "AN-04" at bounding box center [386, 246] width 0 height 0
radio input "true"
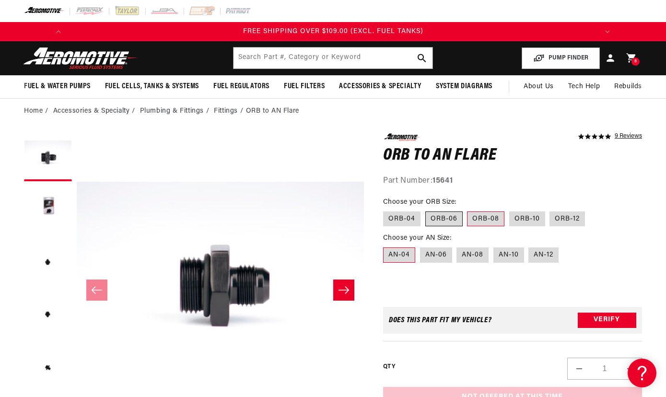
click at [451, 220] on label "ORB-06" at bounding box center [443, 218] width 37 height 15
click at [426, 210] on input "ORB-06" at bounding box center [425, 210] width 0 height 0
radio input "true"
click at [478, 213] on label "ORB-08" at bounding box center [485, 218] width 37 height 15
click at [468, 210] on input "ORB-08" at bounding box center [468, 210] width 0 height 0
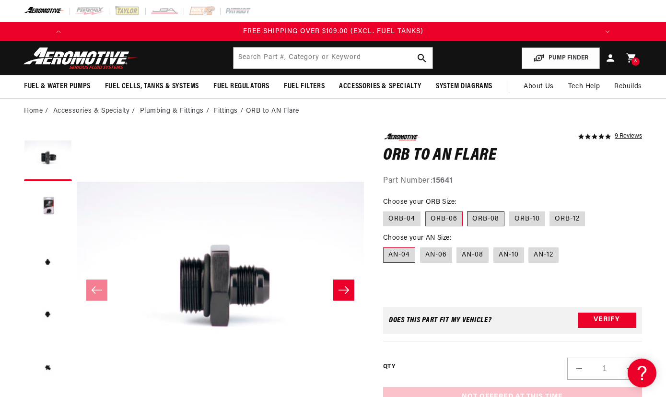
radio input "true"
click at [450, 226] on label "ORB-06" at bounding box center [443, 218] width 37 height 15
click at [426, 210] on input "ORB-06" at bounding box center [425, 210] width 0 height 0
radio input "true"
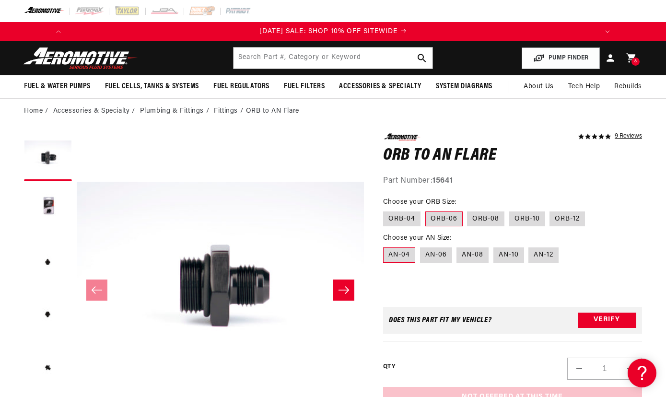
click at [411, 256] on label "AN-04" at bounding box center [399, 254] width 32 height 15
click at [386, 246] on input "AN-04" at bounding box center [386, 246] width 0 height 0
click at [428, 253] on label "AN-06" at bounding box center [436, 254] width 32 height 15
click at [421, 246] on input "AN-06" at bounding box center [420, 246] width 0 height 0
radio input "true"
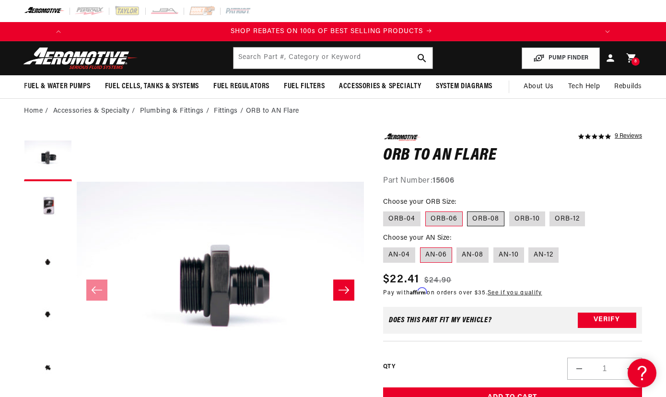
click at [483, 216] on label "ORB-08" at bounding box center [485, 218] width 37 height 15
click at [468, 210] on input "ORB-08" at bounding box center [468, 210] width 0 height 0
radio input "true"
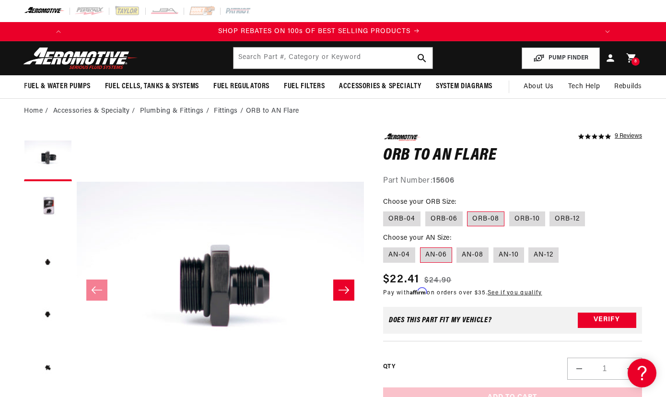
scroll to position [0, 544]
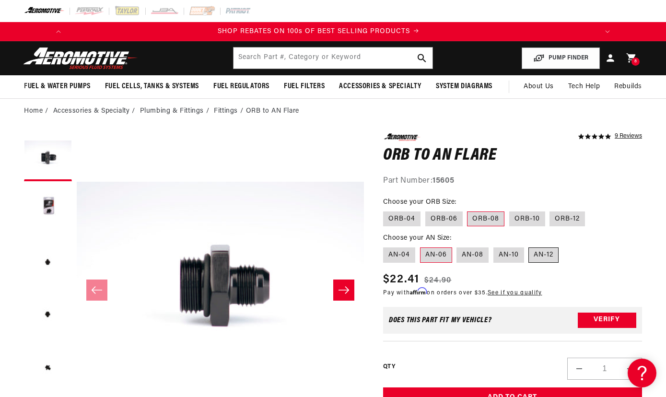
click at [550, 253] on label "AN-12" at bounding box center [543, 254] width 30 height 15
click at [529, 246] on input "AN-12" at bounding box center [529, 246] width 0 height 0
radio input "true"
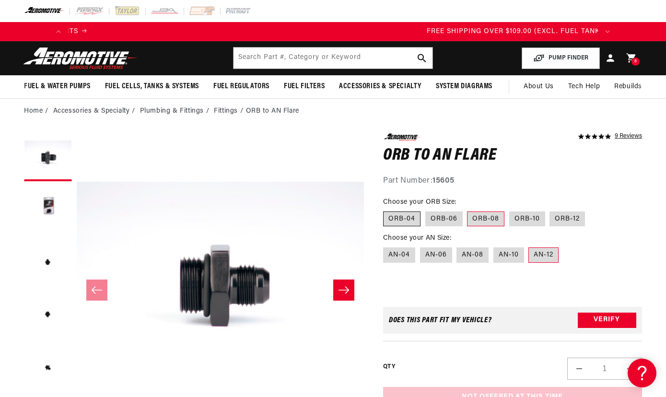
click at [410, 222] on label "ORB-04" at bounding box center [401, 218] width 37 height 15
click at [386, 210] on input "ORB-04" at bounding box center [386, 210] width 0 height 0
radio input "true"
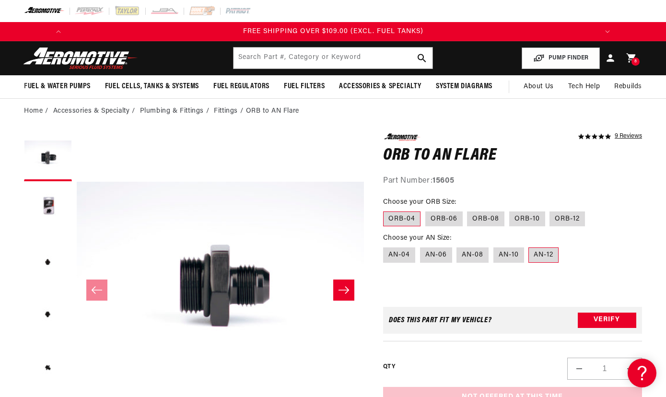
scroll to position [0, 1088]
click at [479, 217] on label "ORB-08" at bounding box center [485, 218] width 37 height 15
click at [468, 210] on input "ORB-08" at bounding box center [468, 210] width 0 height 0
radio input "true"
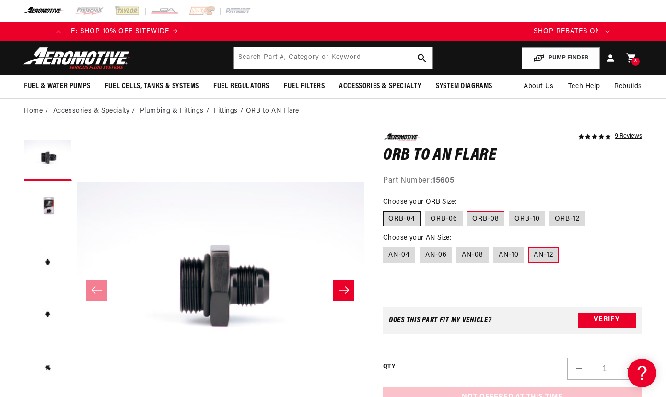
click at [408, 217] on label "ORB-04" at bounding box center [401, 218] width 37 height 15
click at [386, 210] on input "ORB-04" at bounding box center [386, 210] width 0 height 0
radio input "true"
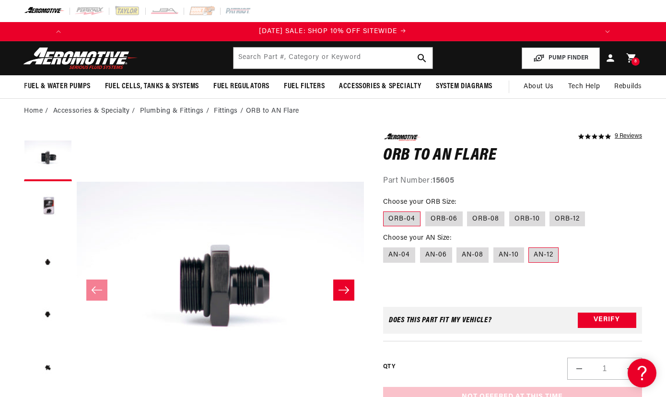
scroll to position [0, 0]
click at [398, 244] on fieldset "Choose your AN Size: AN-04 AN-06 AN-08 AN-10 AN-12" at bounding box center [512, 248] width 259 height 31
click at [398, 247] on fieldset "Choose your AN Size: AN-04 AN-06 AN-08 AN-10 AN-12" at bounding box center [512, 248] width 259 height 31
click at [398, 248] on label "AN-04" at bounding box center [399, 254] width 32 height 15
click at [386, 246] on input "AN-04" at bounding box center [386, 246] width 0 height 0
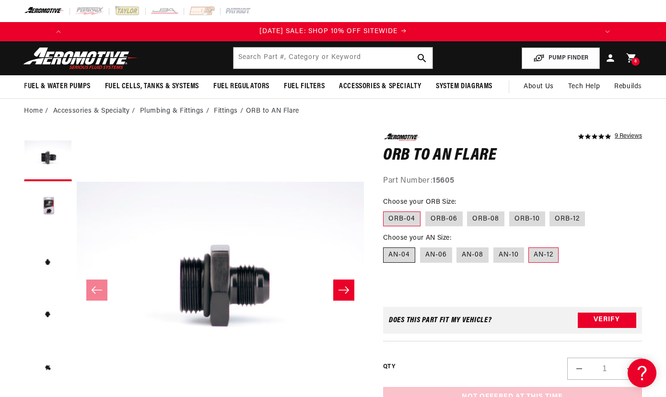
radio input "true"
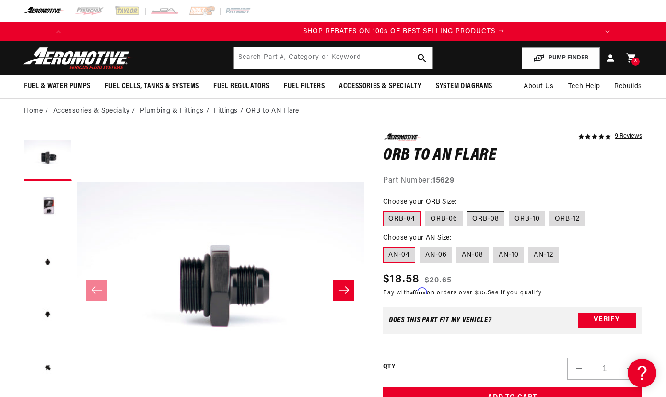
click at [475, 213] on label "ORB-08" at bounding box center [485, 218] width 37 height 15
click at [468, 210] on input "ORB-08" at bounding box center [468, 210] width 0 height 0
radio input "true"
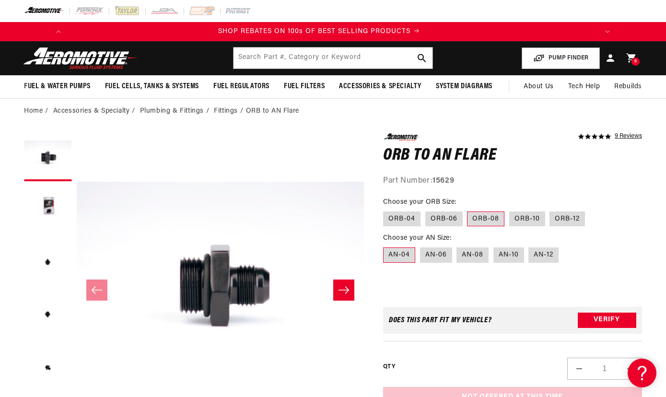
scroll to position [0, 544]
click at [544, 253] on label "AN-12" at bounding box center [543, 254] width 30 height 15
click at [529, 246] on input "AN-12" at bounding box center [529, 246] width 0 height 0
radio input "true"
click at [544, 253] on label "AN-12" at bounding box center [543, 254] width 30 height 15
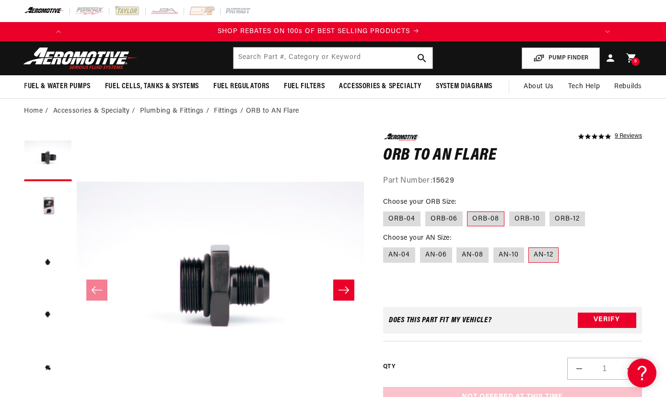
click at [529, 246] on input "AN-12" at bounding box center [529, 246] width 0 height 0
click at [511, 255] on label "AN-10" at bounding box center [508, 254] width 31 height 15
click at [494, 246] on input "AN-10" at bounding box center [493, 246] width 0 height 0
radio input "true"
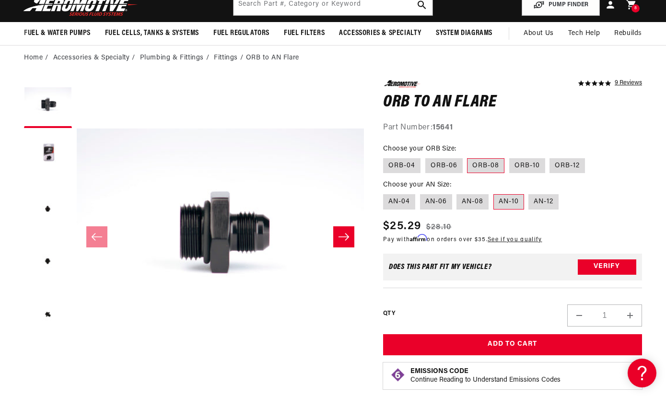
click at [628, 317] on button "Increase quantity for ORB to AN Flare" at bounding box center [630, 316] width 23 height 22
type input "4"
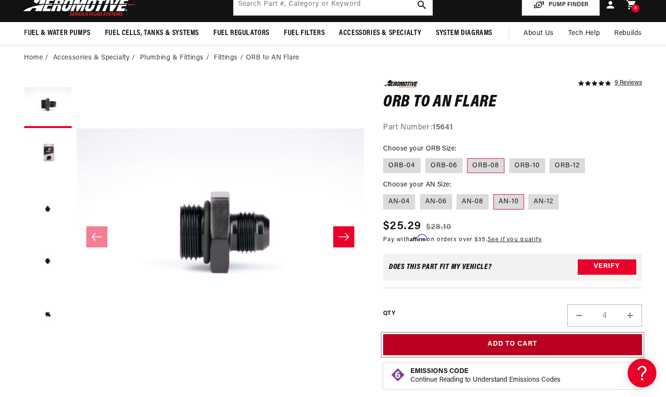
click at [573, 342] on button "Add to Cart" at bounding box center [512, 345] width 259 height 22
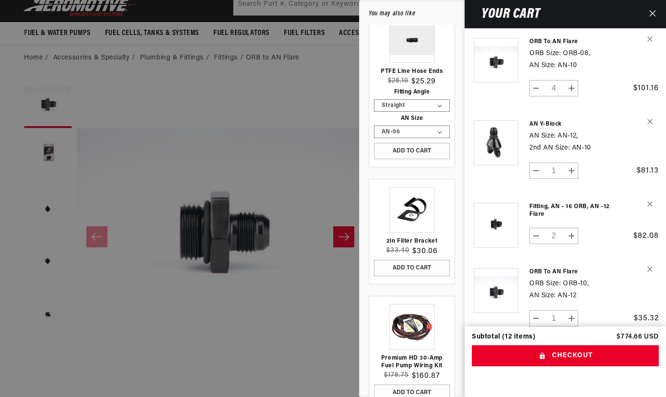
scroll to position [167, 0]
click at [396, 356] on link "Premium HD 30-Amp Fuel Pump Wiring Kit" at bounding box center [412, 361] width 76 height 15
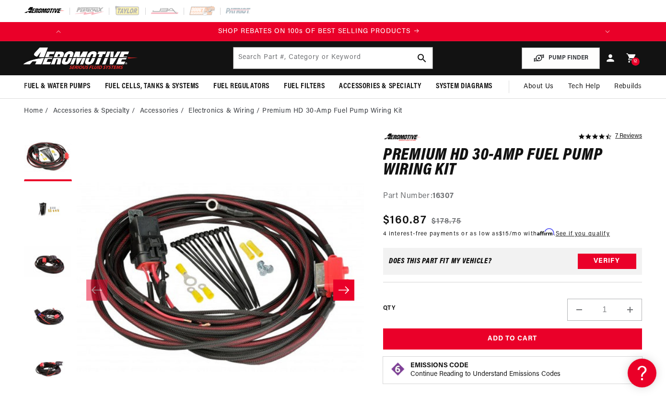
scroll to position [0, 544]
click at [59, 358] on button "Load image 5 in gallery view" at bounding box center [48, 368] width 48 height 48
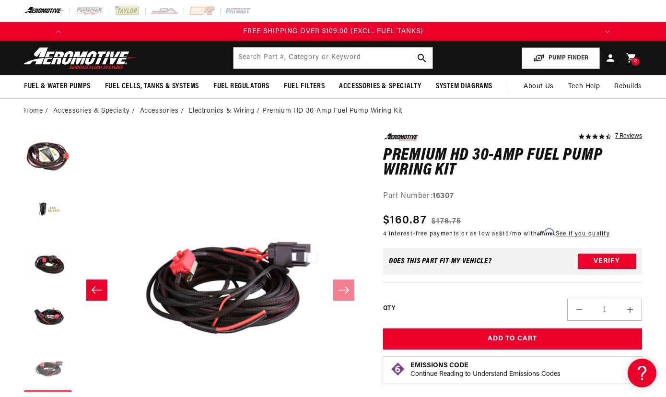
scroll to position [0, 1149]
click at [54, 265] on button "Load image 3 in gallery view" at bounding box center [48, 263] width 48 height 48
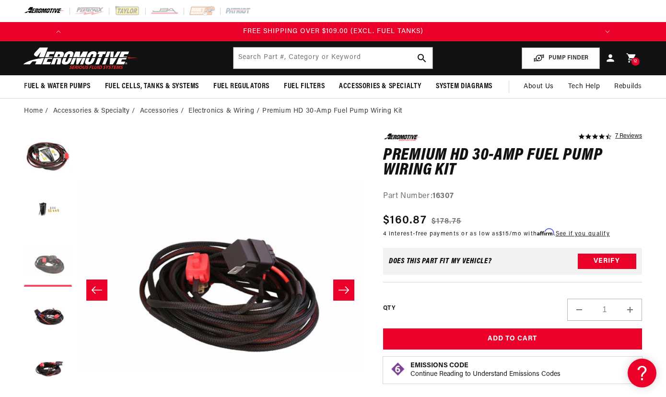
scroll to position [0, 574]
click at [44, 305] on button "Load image 4 in gallery view" at bounding box center [48, 316] width 48 height 48
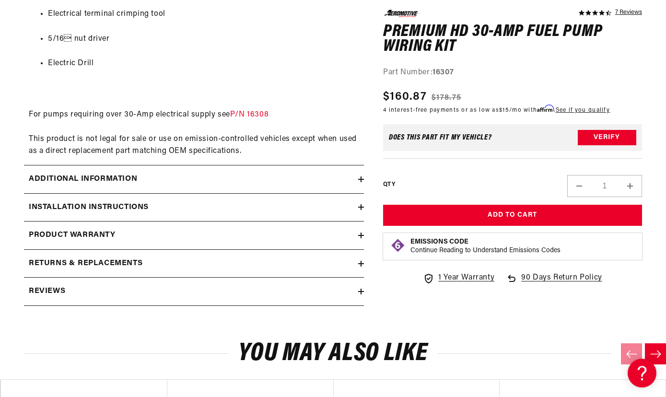
scroll to position [798, 0]
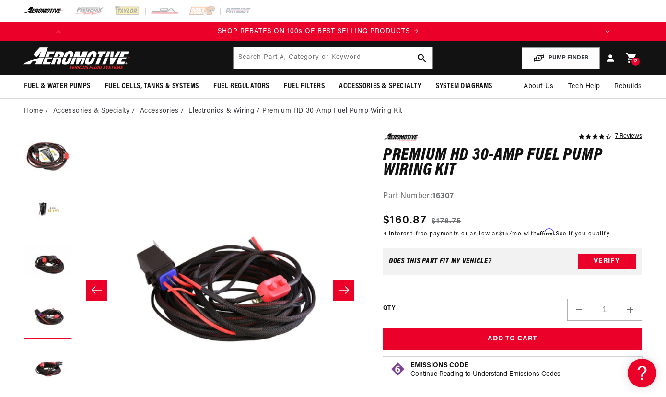
click at [631, 59] on icon at bounding box center [631, 58] width 12 height 12
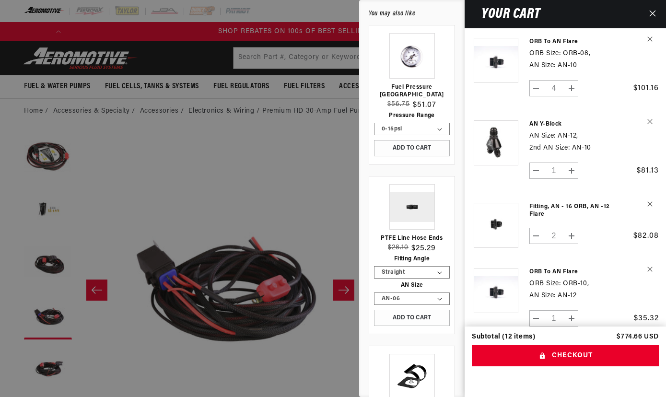
scroll to position [0, 544]
click at [287, 55] on div at bounding box center [333, 198] width 666 height 397
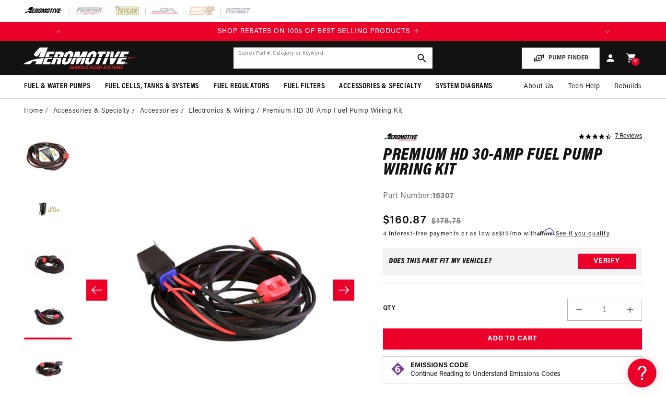
click at [287, 55] on input "text" at bounding box center [333, 57] width 199 height 21
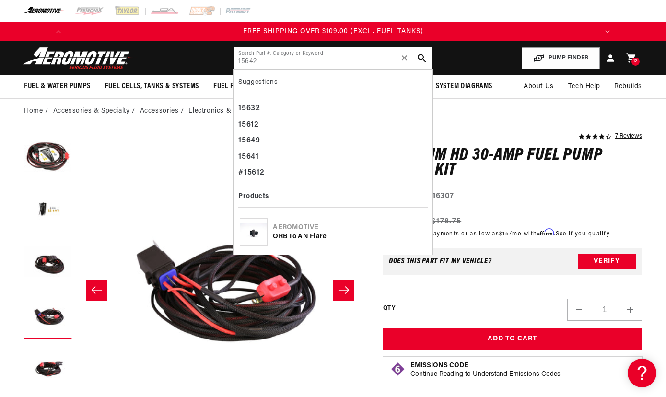
scroll to position [0, 1088]
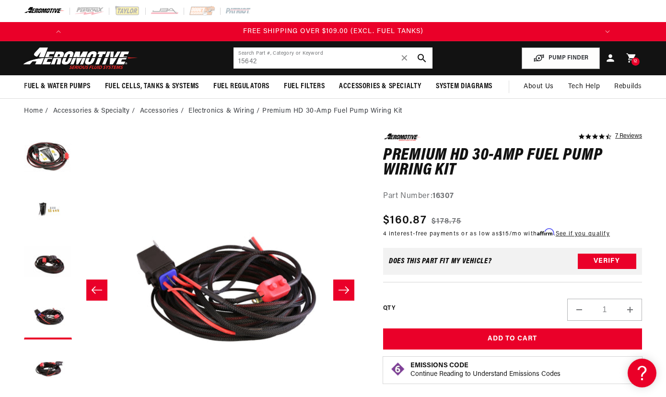
type input "15642"
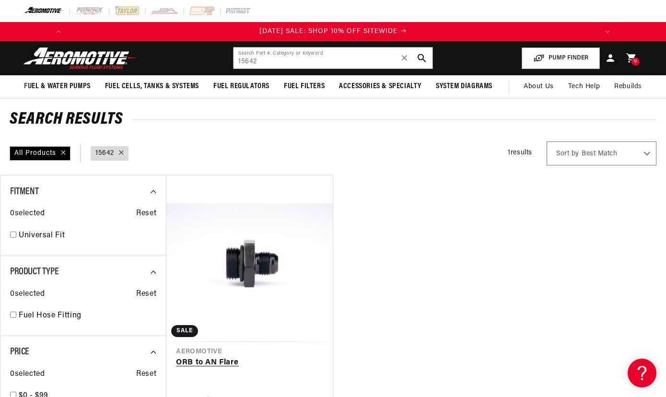
click at [237, 357] on link "ORB to AN Flare" at bounding box center [249, 363] width 147 height 12
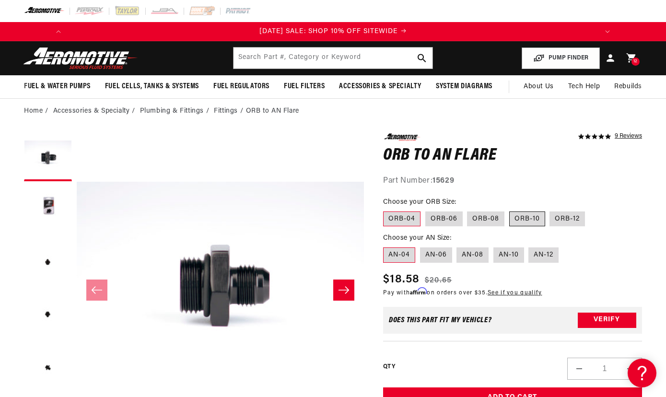
click at [523, 221] on label "ORB-10" at bounding box center [527, 218] width 36 height 15
click at [510, 210] on input "ORB-10" at bounding box center [509, 210] width 0 height 0
radio input "true"
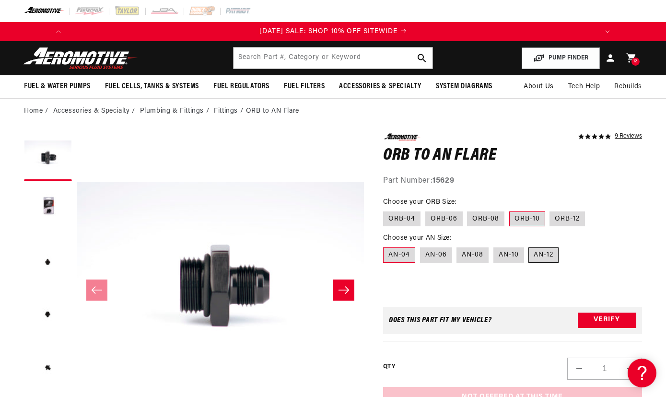
click at [542, 257] on label "AN-12" at bounding box center [543, 254] width 30 height 15
click at [529, 246] on input "AN-12" at bounding box center [529, 246] width 0 height 0
radio input "true"
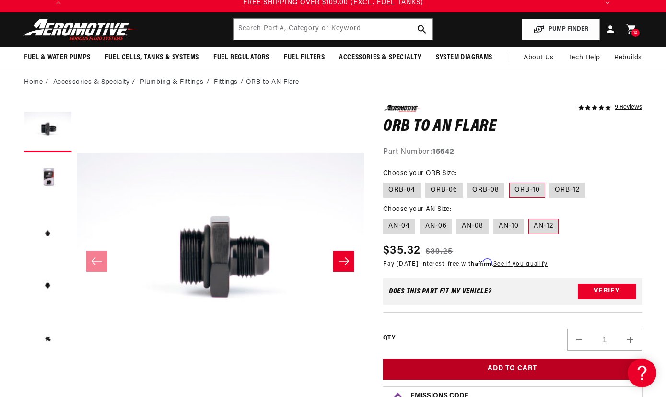
scroll to position [0, 1088]
click at [510, 364] on button "Add to Cart" at bounding box center [512, 370] width 259 height 22
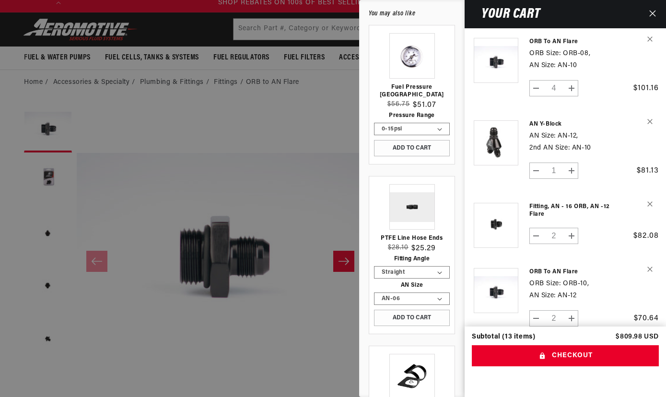
scroll to position [0, 544]
click at [260, 103] on div at bounding box center [333, 198] width 666 height 397
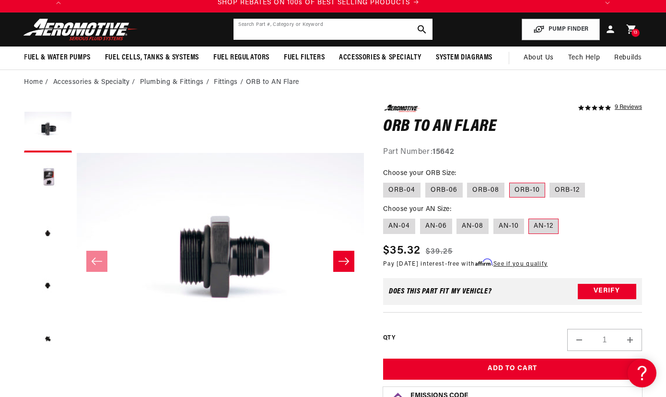
click at [299, 29] on input "text" at bounding box center [333, 29] width 199 height 21
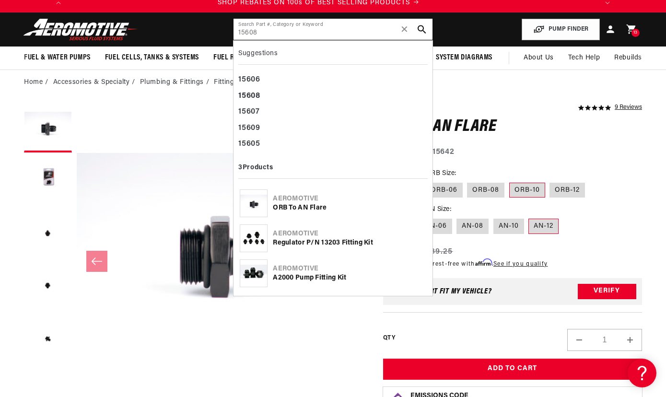
type input "15608"
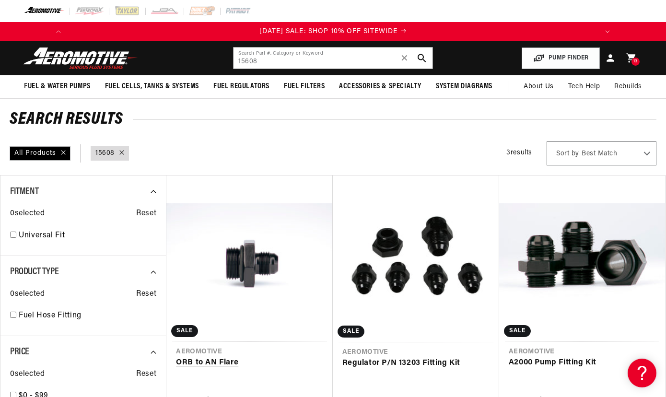
click at [197, 357] on link "ORB to AN Flare" at bounding box center [249, 363] width 147 height 12
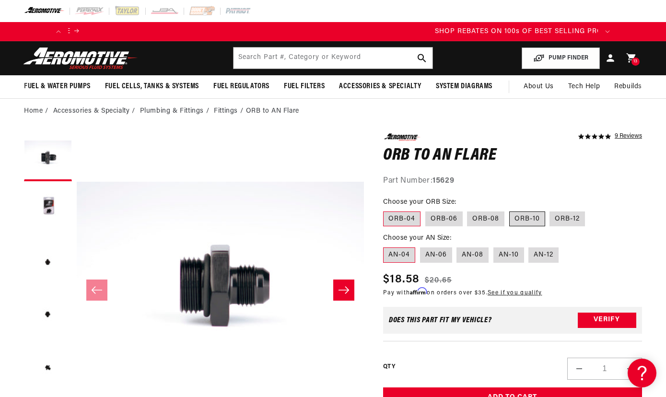
click at [531, 214] on label "ORB-10" at bounding box center [527, 218] width 36 height 15
click at [510, 210] on input "ORB-10" at bounding box center [509, 210] width 0 height 0
radio input "true"
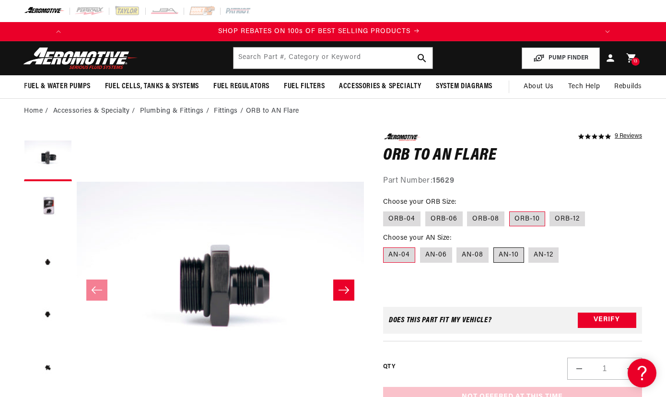
scroll to position [0, 544]
click at [508, 255] on label "AN-10" at bounding box center [508, 254] width 31 height 15
click at [494, 246] on input "AN-10" at bounding box center [493, 246] width 0 height 0
radio input "true"
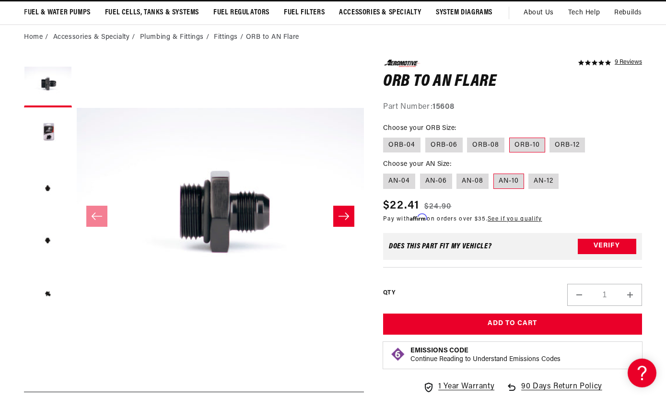
scroll to position [0, 1088]
click at [633, 296] on button "Increase quantity for ORB to AN Flare" at bounding box center [630, 295] width 23 height 22
type input "2"
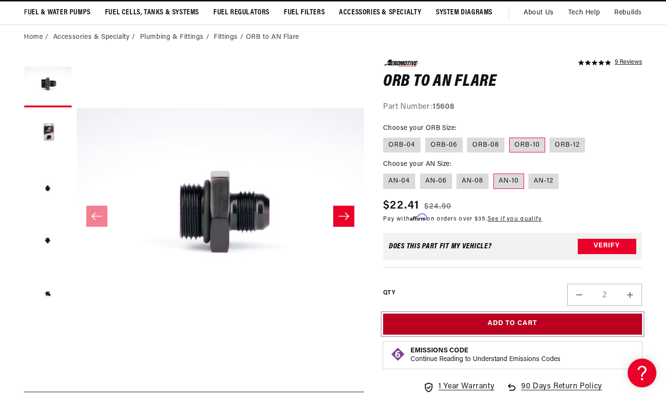
click at [494, 318] on button "Add to Cart" at bounding box center [512, 325] width 259 height 22
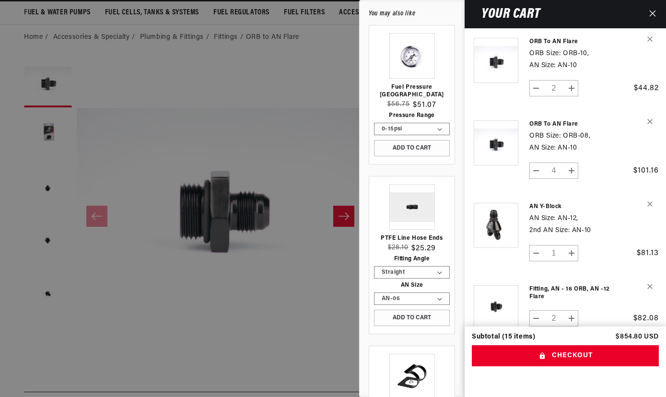
click at [282, 98] on div at bounding box center [333, 198] width 666 height 397
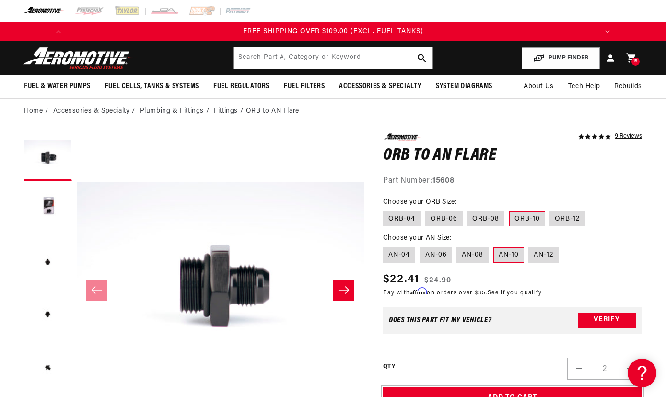
scroll to position [0, 1088]
click at [284, 53] on input "text" at bounding box center [333, 57] width 199 height 21
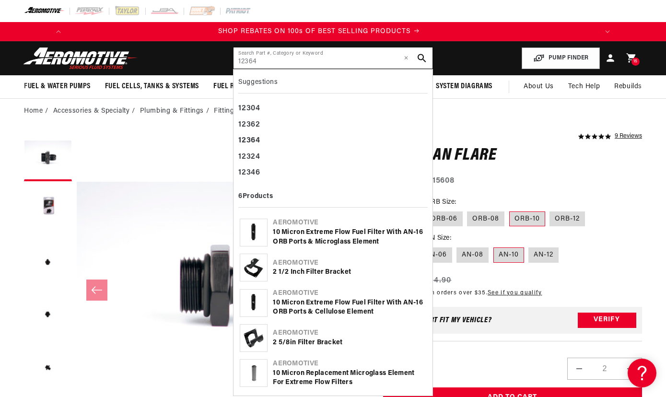
scroll to position [0, 544]
type input "12364"
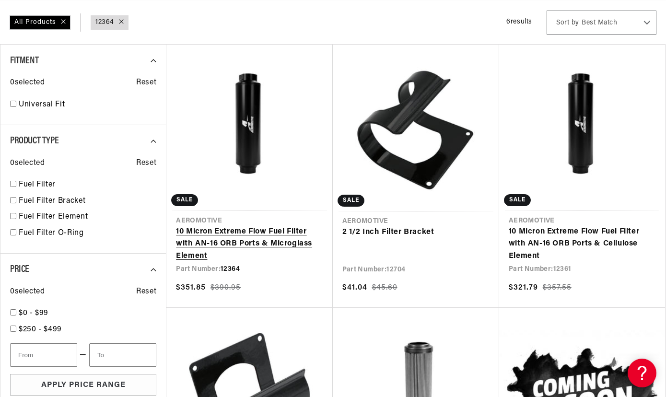
click at [247, 239] on link "10 Micron Extreme Flow Fuel Filter with AN-16 ORB Ports & Microglass Element" at bounding box center [249, 244] width 147 height 37
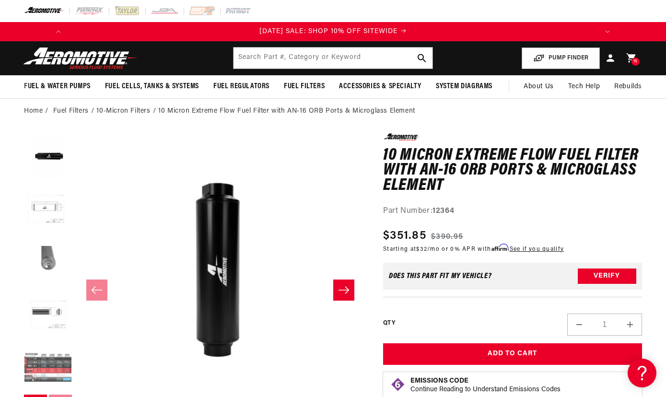
click at [47, 359] on button "Load image 7 in gallery view" at bounding box center [48, 368] width 48 height 48
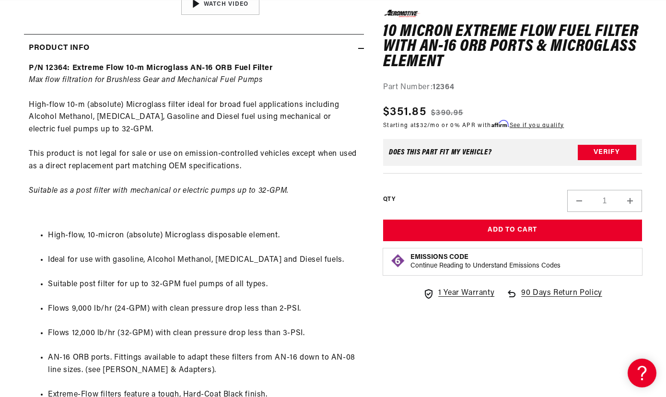
scroll to position [434, 0]
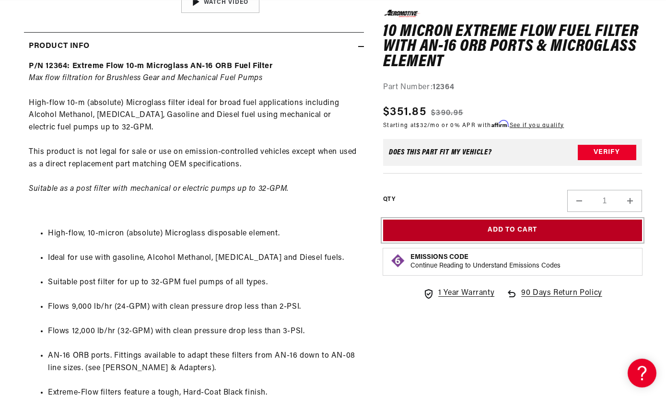
click at [498, 232] on button "Add to Cart" at bounding box center [512, 231] width 259 height 22
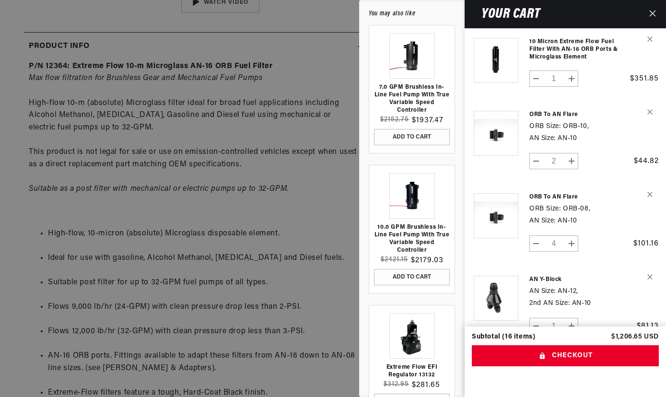
click at [541, 18] on div "Your cart" at bounding box center [569, 14] width 208 height 28
click at [651, 14] on icon "Close" at bounding box center [652, 13] width 7 height 7
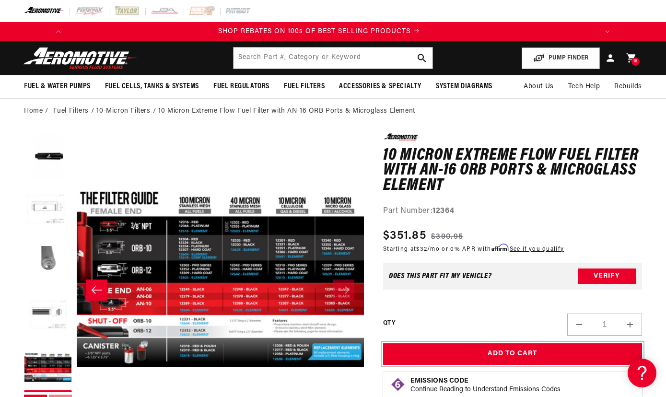
scroll to position [0, 544]
click at [630, 62] on icon at bounding box center [631, 58] width 10 height 10
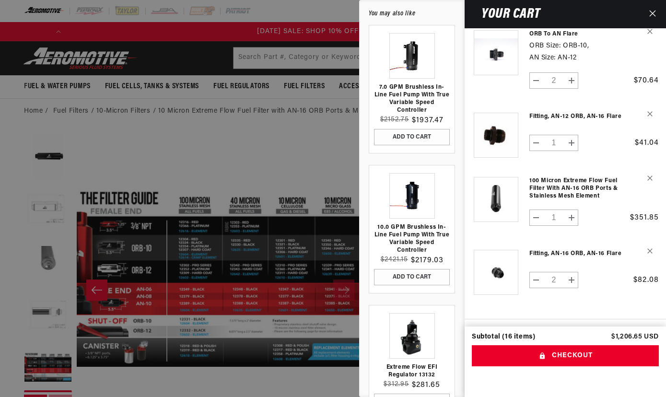
scroll to position [0, 0]
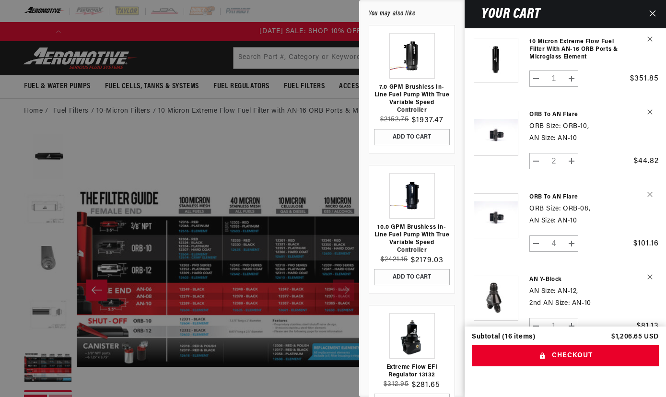
click at [91, 155] on div at bounding box center [333, 198] width 666 height 397
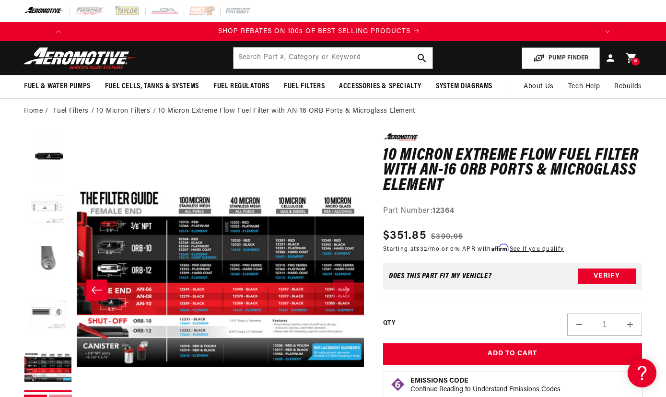
click at [630, 61] on icon at bounding box center [631, 58] width 12 height 12
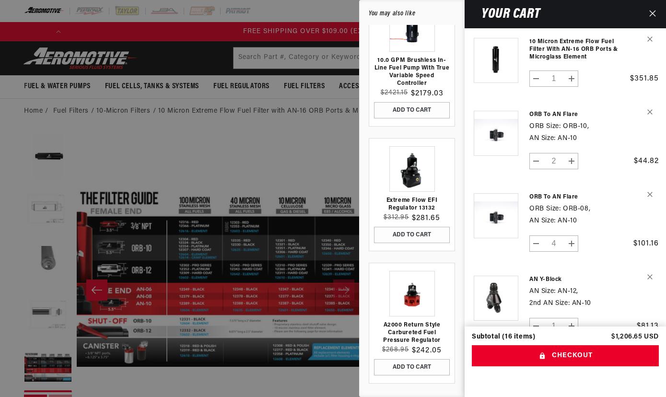
scroll to position [0, 1088]
click at [305, 59] on div at bounding box center [333, 198] width 666 height 397
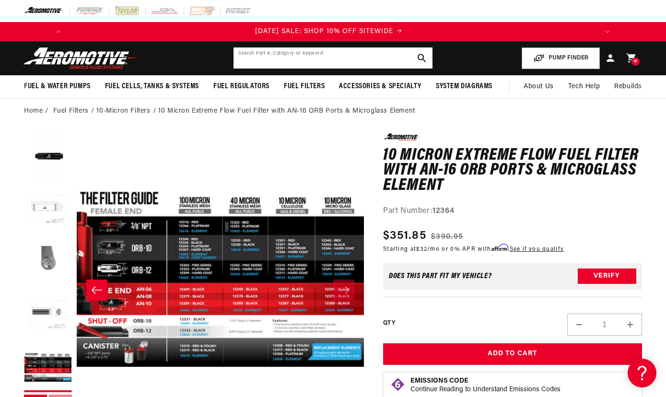
click at [307, 60] on input "text" at bounding box center [333, 57] width 199 height 21
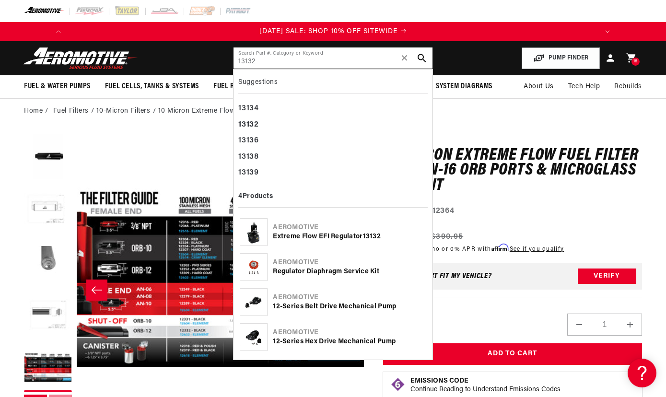
type input "13132"
click at [346, 235] on div "Extreme Flow EFI Regulator 13132" at bounding box center [349, 237] width 153 height 10
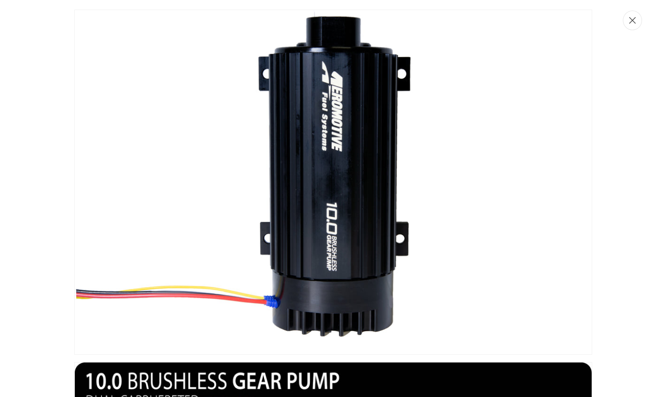
click at [631, 23] on icon "Close" at bounding box center [632, 20] width 7 height 7
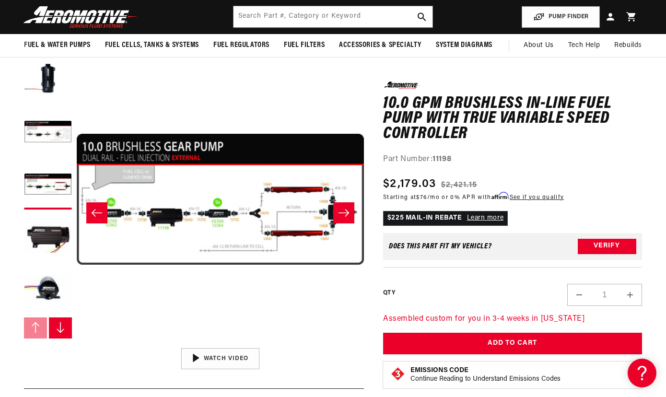
scroll to position [0, 1088]
click at [77, 343] on button "Open media 3 in modal" at bounding box center [77, 343] width 0 height 0
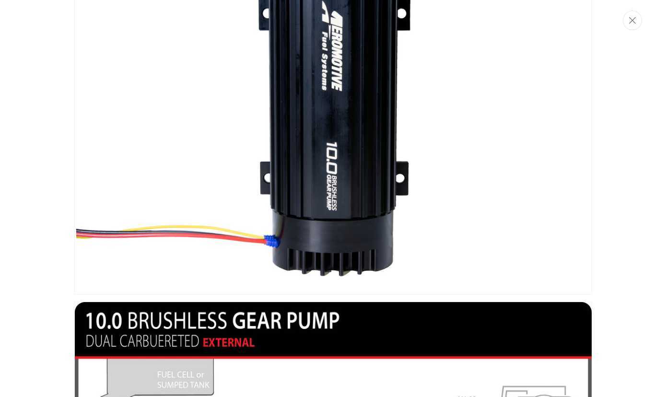
scroll to position [43, 0]
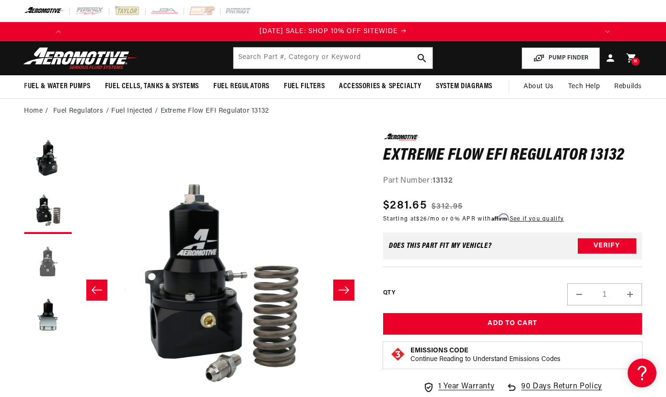
click at [49, 259] on button "Load image 3 in gallery view" at bounding box center [48, 263] width 48 height 48
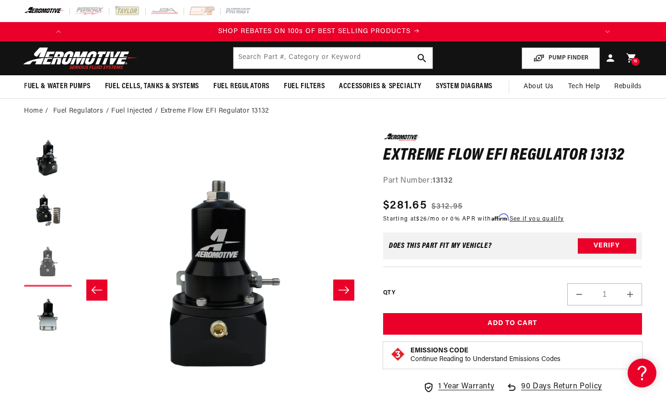
scroll to position [0, 544]
click at [45, 253] on button "Load image 3 in gallery view" at bounding box center [48, 263] width 48 height 48
click at [43, 215] on button "Load image 2 in gallery view" at bounding box center [48, 210] width 48 height 48
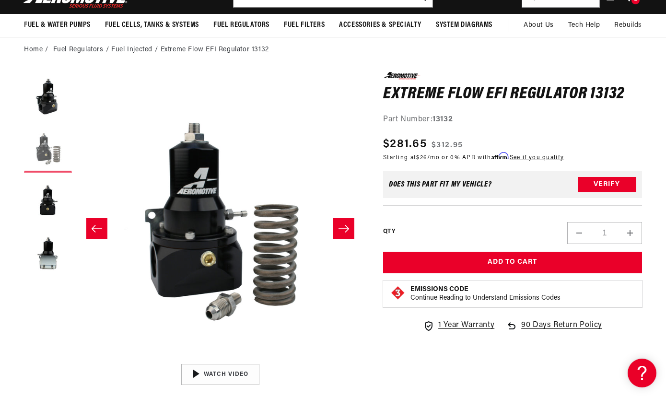
scroll to position [70, 0]
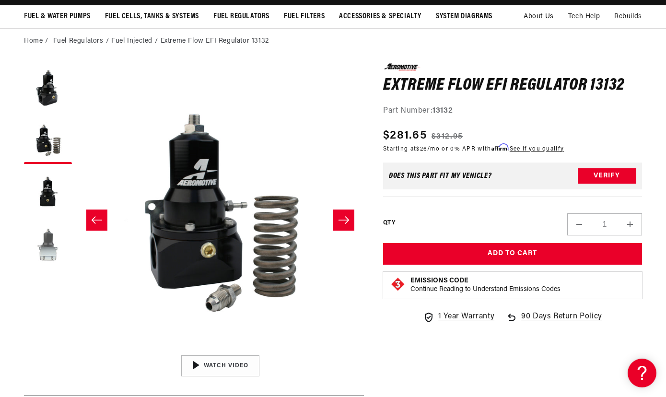
click at [51, 264] on button "Load image 4 in gallery view" at bounding box center [48, 246] width 48 height 48
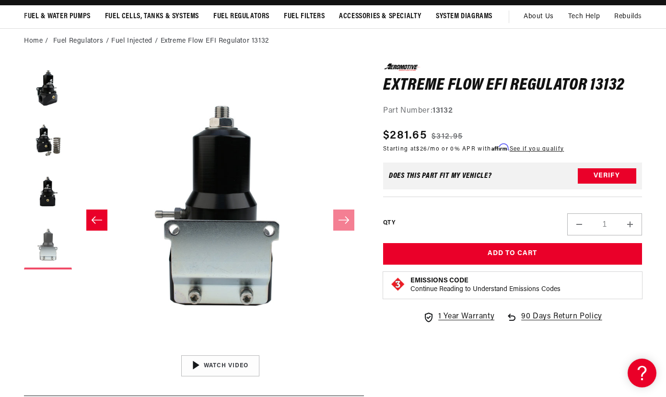
scroll to position [0, 862]
click at [47, 101] on button "Load image 1 in gallery view" at bounding box center [48, 87] width 48 height 48
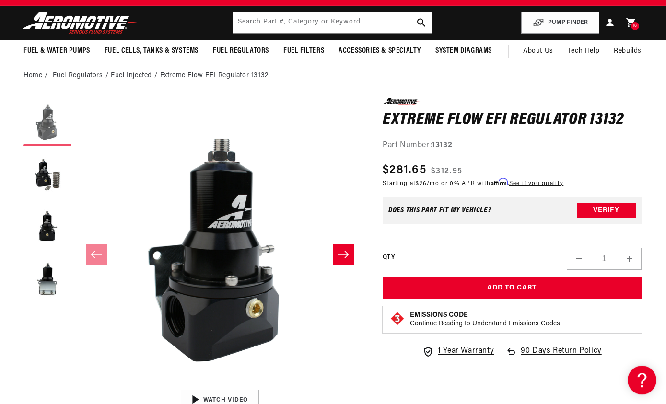
scroll to position [35, 0]
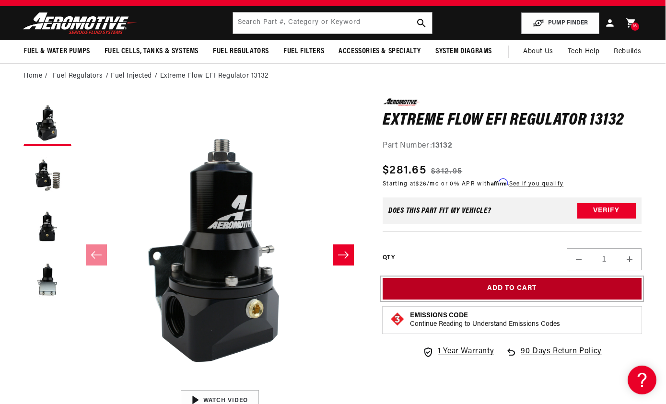
click at [558, 297] on button "Add to Cart" at bounding box center [512, 289] width 259 height 22
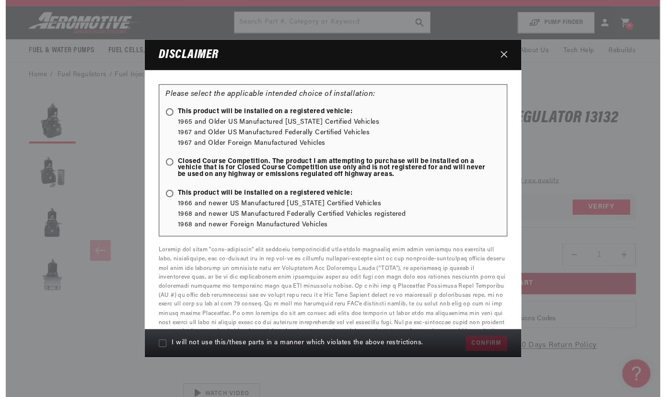
scroll to position [0, 1088]
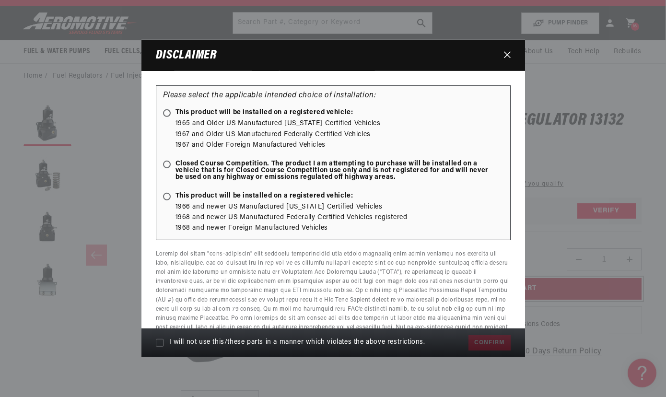
click at [383, 278] on button "Add to Cart" at bounding box center [512, 289] width 259 height 22
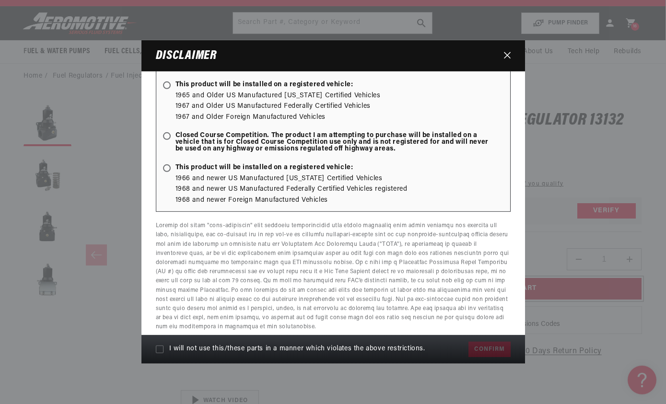
scroll to position [0, 0]
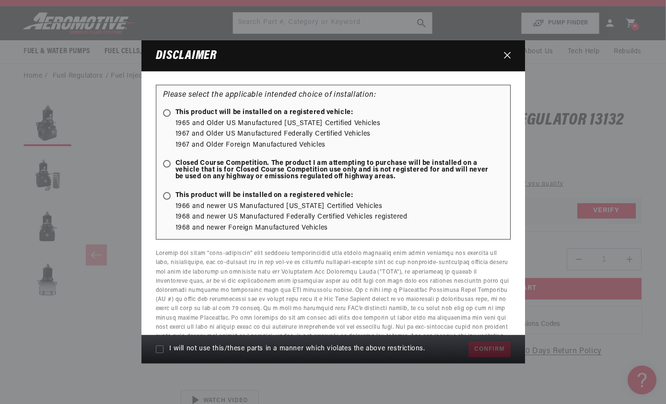
click at [174, 174] on span "Closed Course Competition. The product I am attempting to purchase will be inst…" at bounding box center [328, 170] width 331 height 20
click at [172, 168] on input "Closed Course Competition. The product I am attempting to purchase will be inst…" at bounding box center [168, 165] width 6 height 6
radio input "true"
click at [171, 353] on span "I will not use this/these parts in a manner which violates the above restrictio…" at bounding box center [297, 350] width 256 height 8
click at [164, 353] on input "I will not use this/these parts in a manner which violates the above restrictio…" at bounding box center [160, 350] width 8 height 8
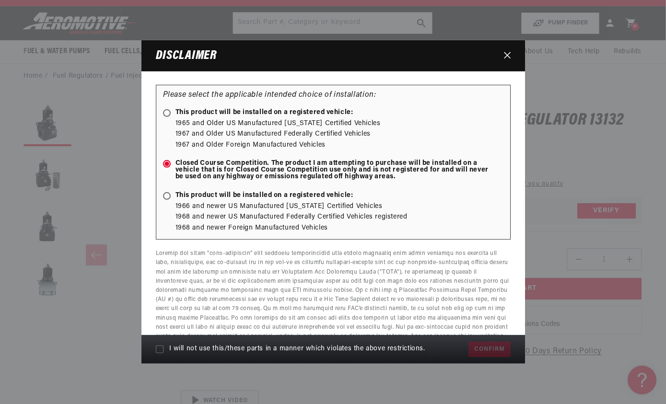
checkbox input "true"
click at [497, 348] on button "Confirm" at bounding box center [490, 349] width 42 height 15
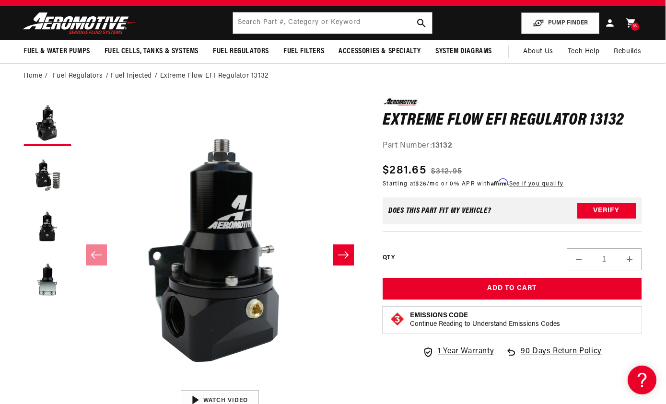
scroll to position [0, 544]
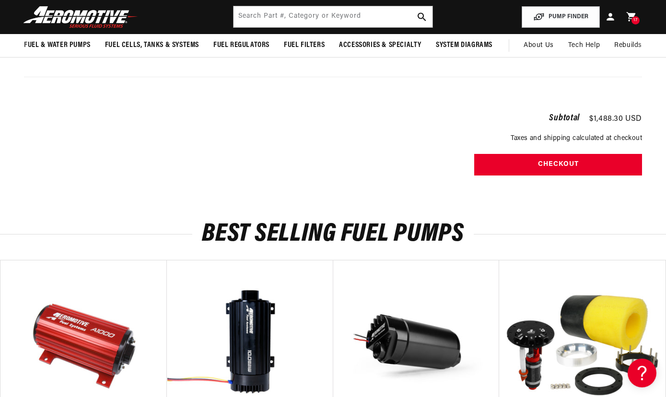
scroll to position [1292, 0]
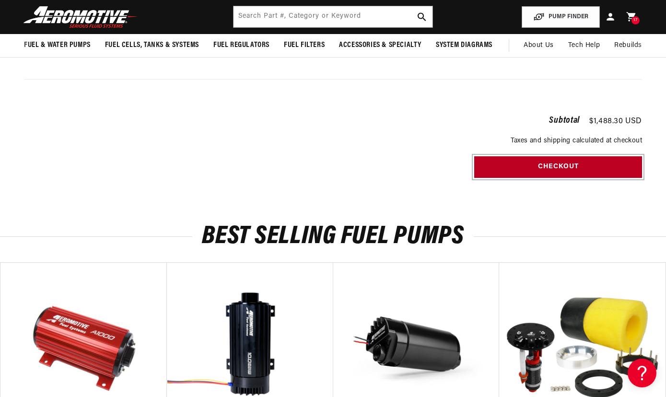
click at [569, 166] on button "Checkout" at bounding box center [558, 167] width 168 height 22
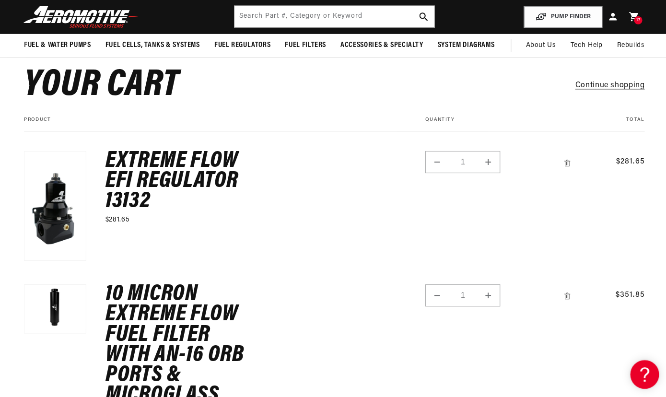
scroll to position [0, 507]
